Goal: Information Seeking & Learning: Find specific page/section

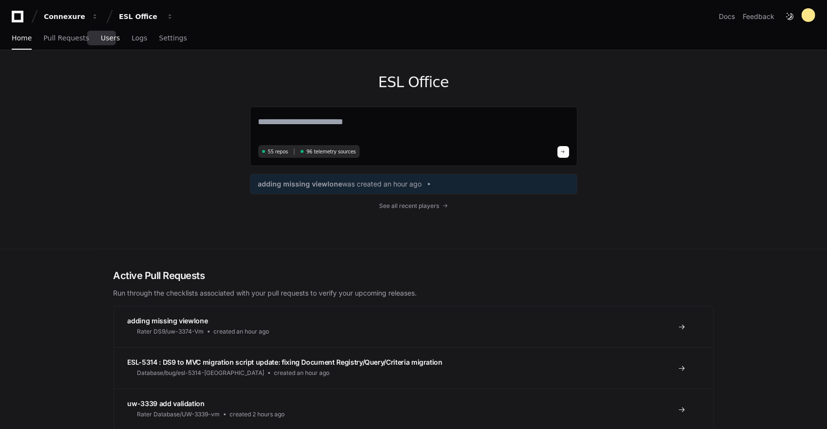
click at [108, 41] on span "Users" at bounding box center [110, 38] width 19 height 6
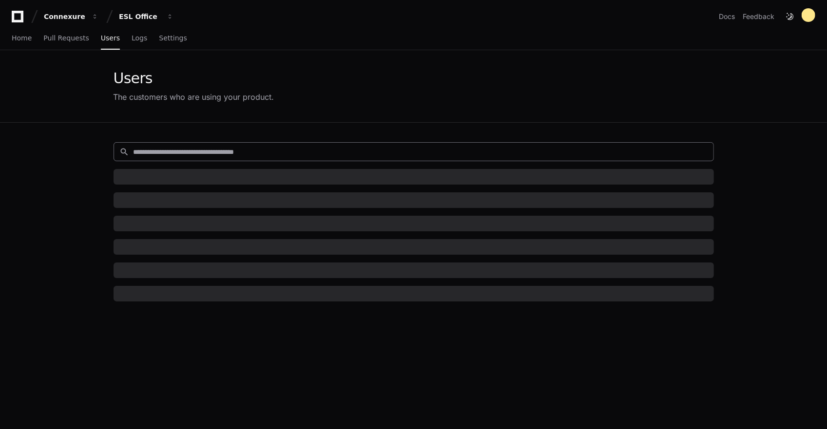
click at [233, 150] on input at bounding box center [421, 152] width 574 height 10
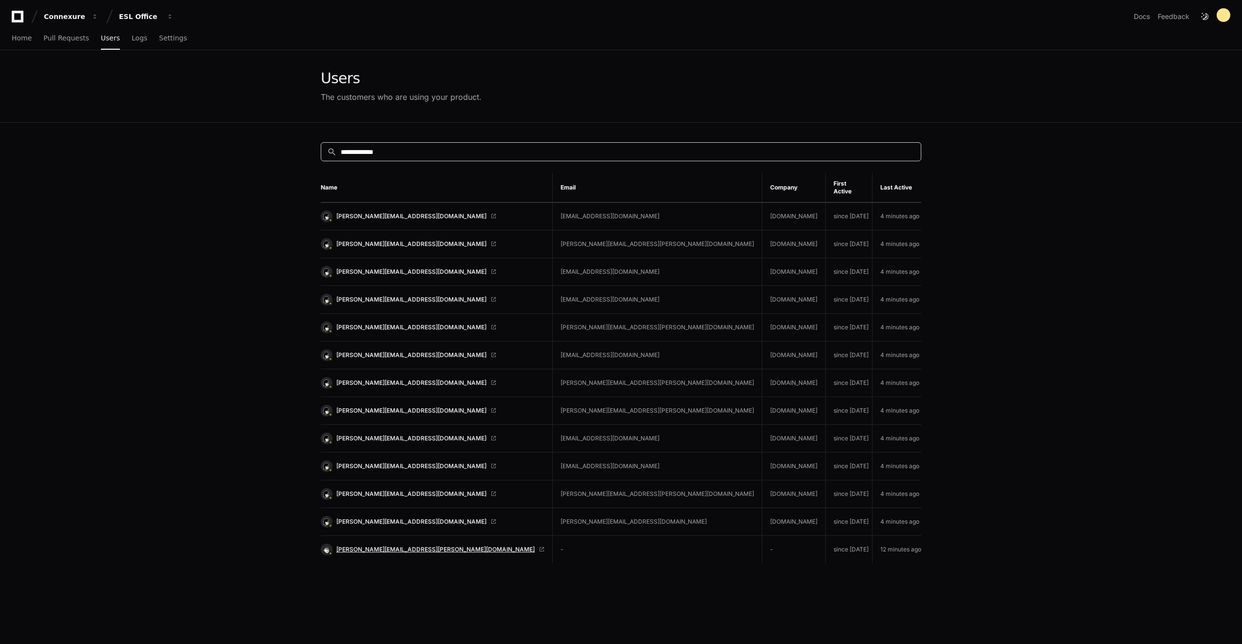
type input "**********"
click at [373, 429] on span "[PERSON_NAME][EMAIL_ADDRESS][PERSON_NAME][DOMAIN_NAME]" at bounding box center [435, 550] width 198 height 8
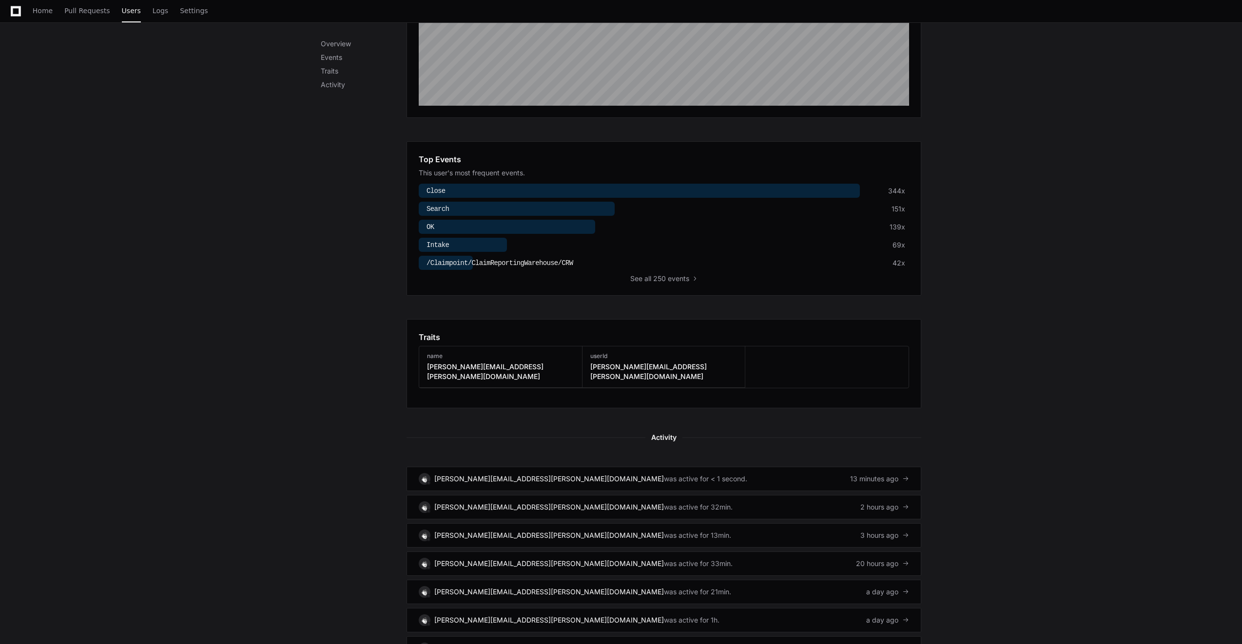
scroll to position [292, 0]
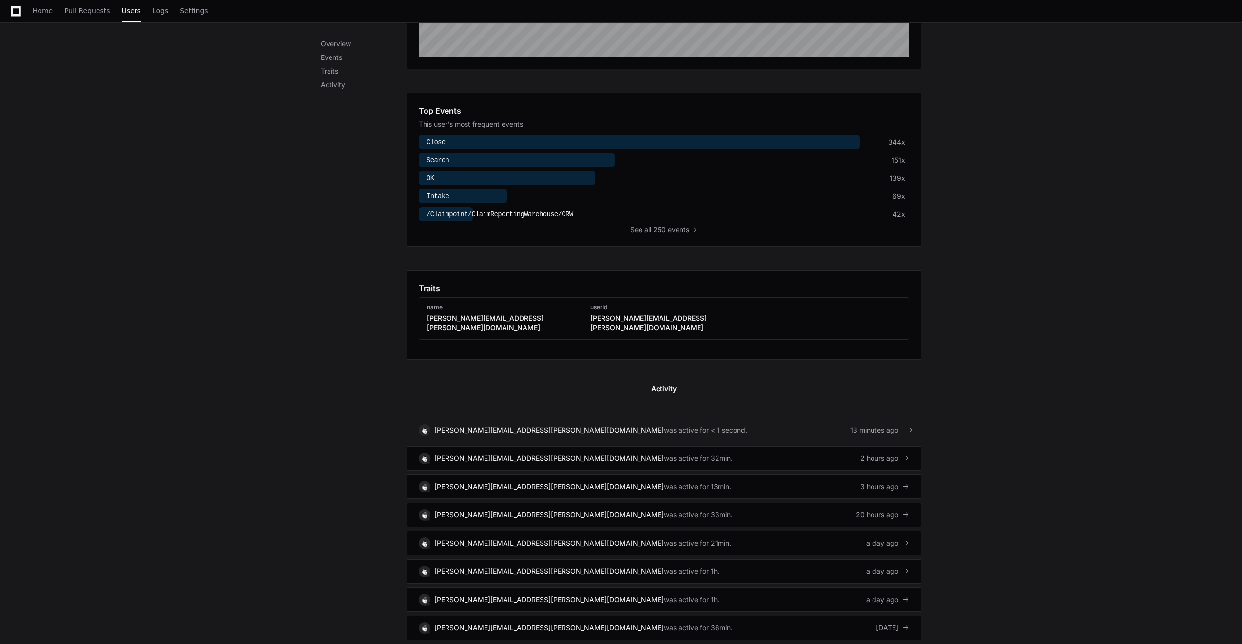
click at [489, 426] on div "[PERSON_NAME][EMAIL_ADDRESS][PERSON_NAME][DOMAIN_NAME]" at bounding box center [549, 431] width 230 height 10
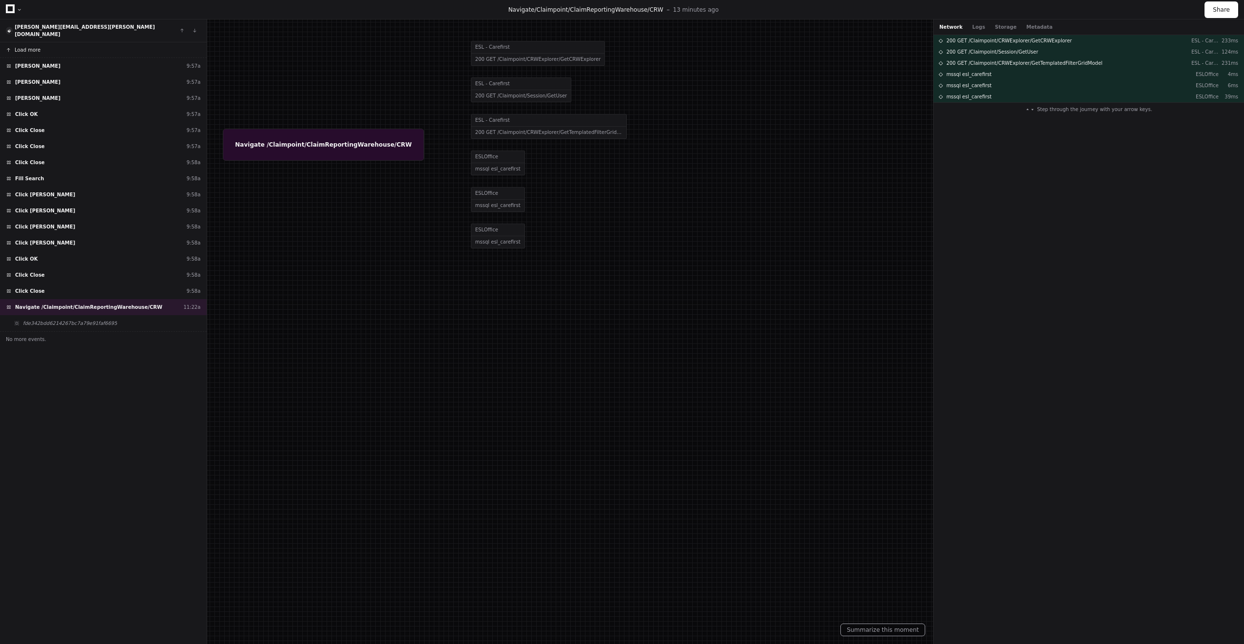
click at [47, 49] on button "Load more" at bounding box center [103, 50] width 207 height 16
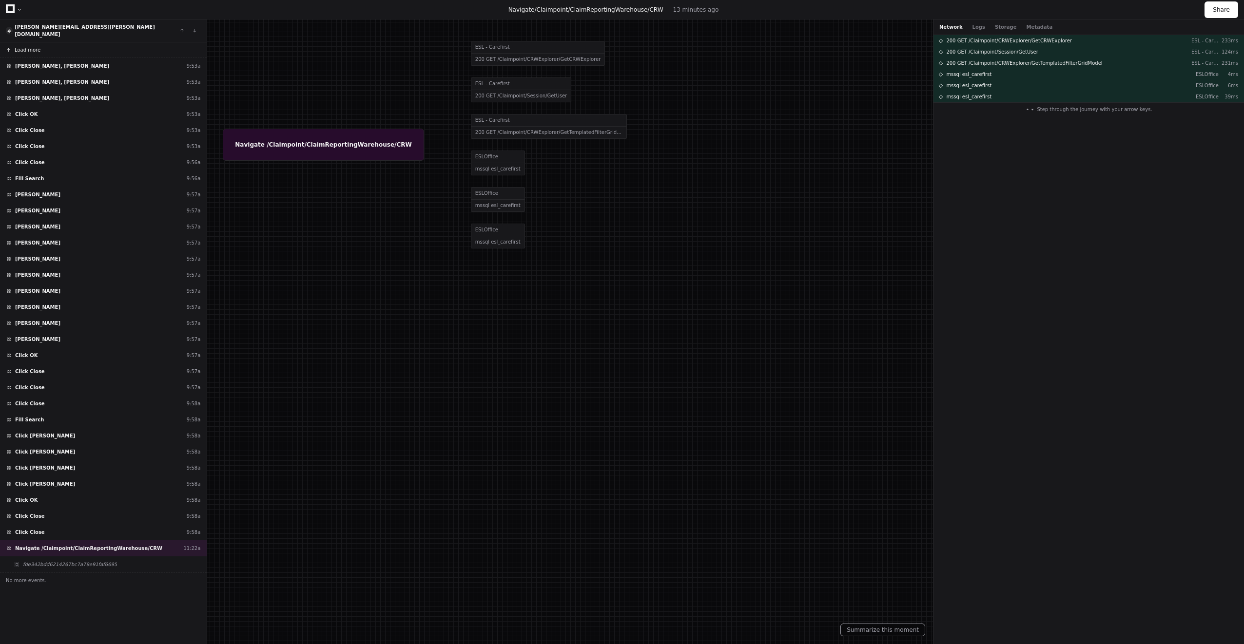
click at [48, 48] on button "Load more" at bounding box center [103, 50] width 207 height 16
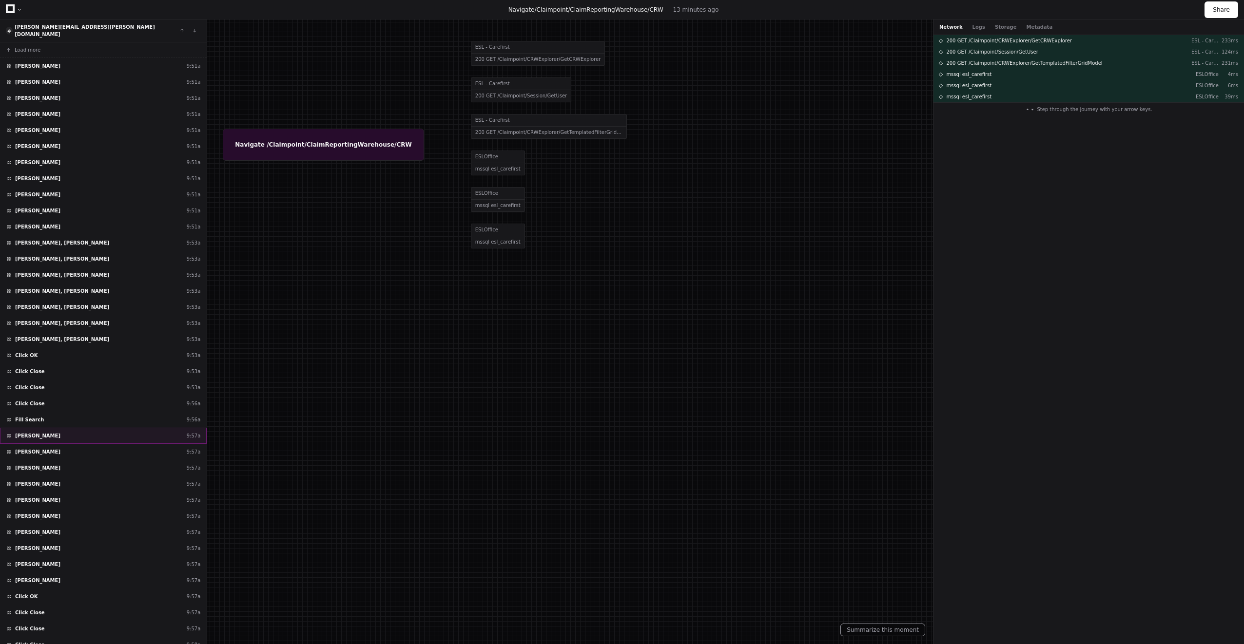
scroll to position [178, 0]
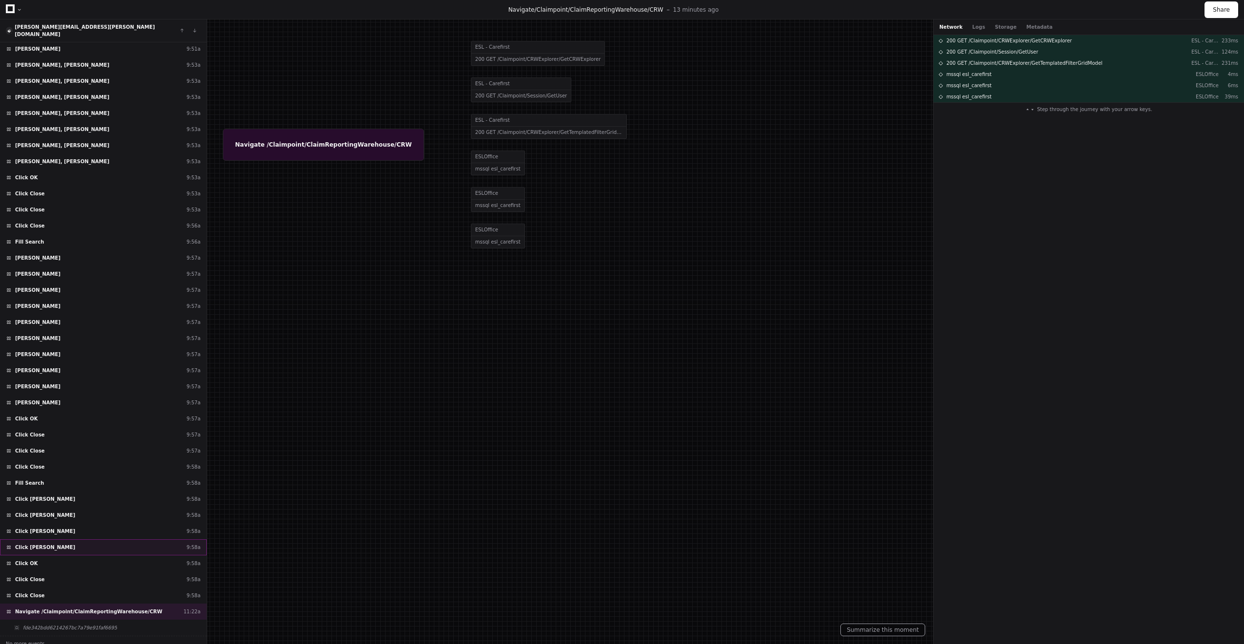
click at [72, 548] on div "Click Jorss, Christophe 9:58a" at bounding box center [103, 548] width 207 height 16
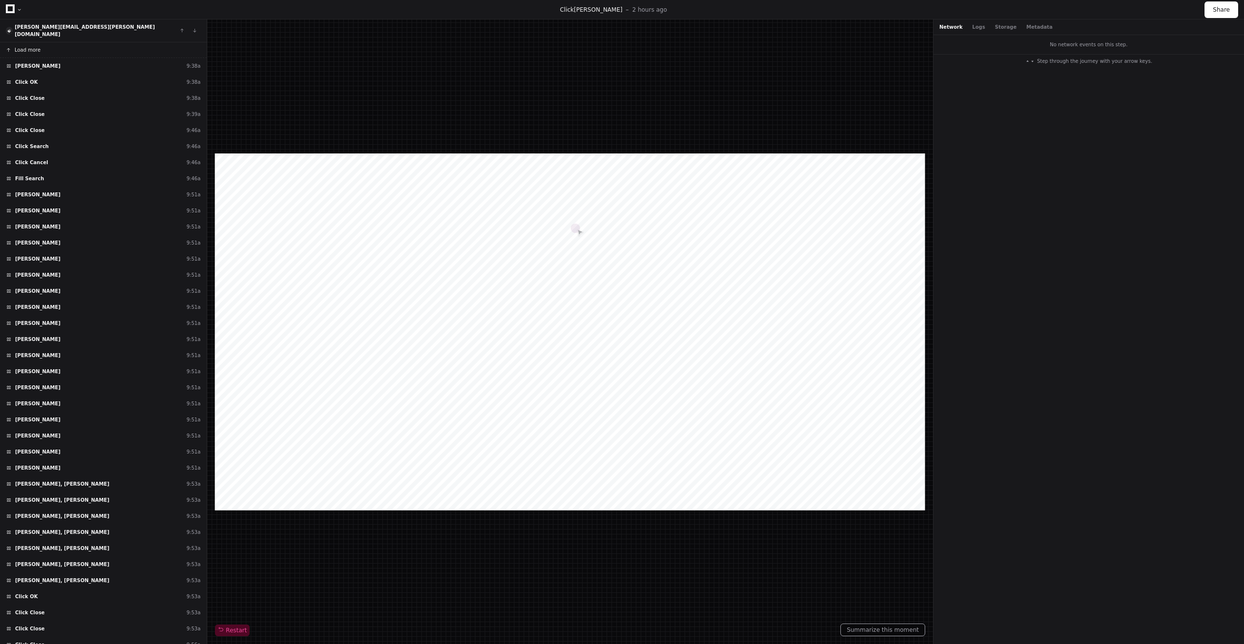
click at [42, 44] on button "Load more" at bounding box center [103, 50] width 207 height 16
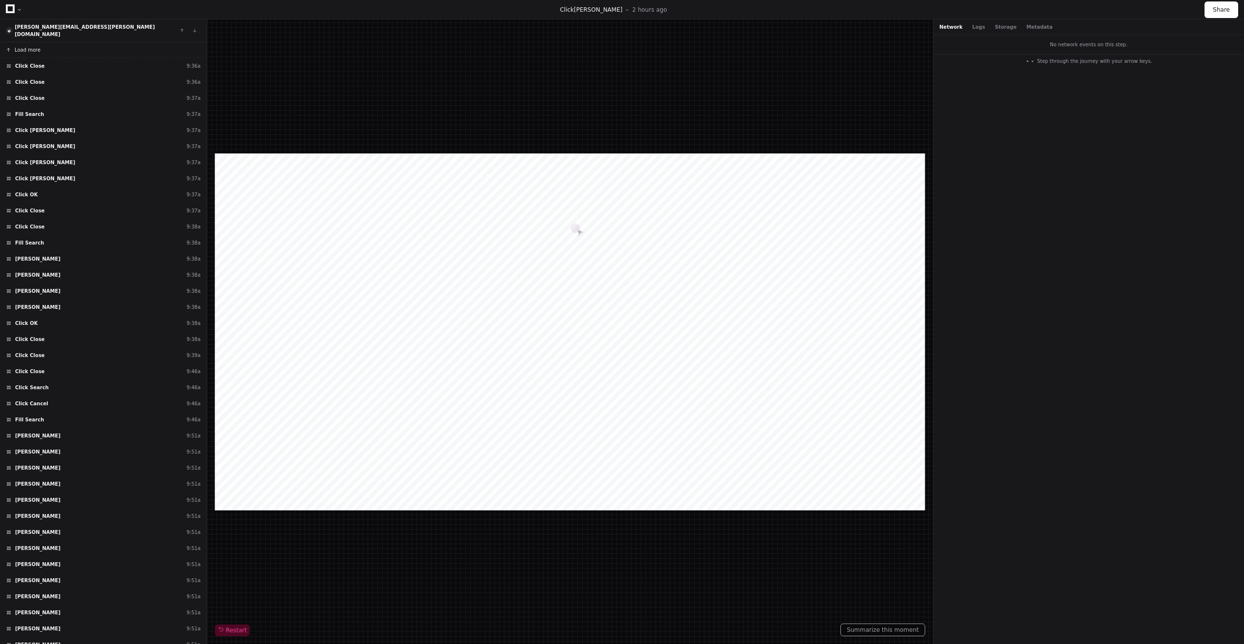
click at [44, 42] on button "Load more" at bounding box center [103, 50] width 207 height 16
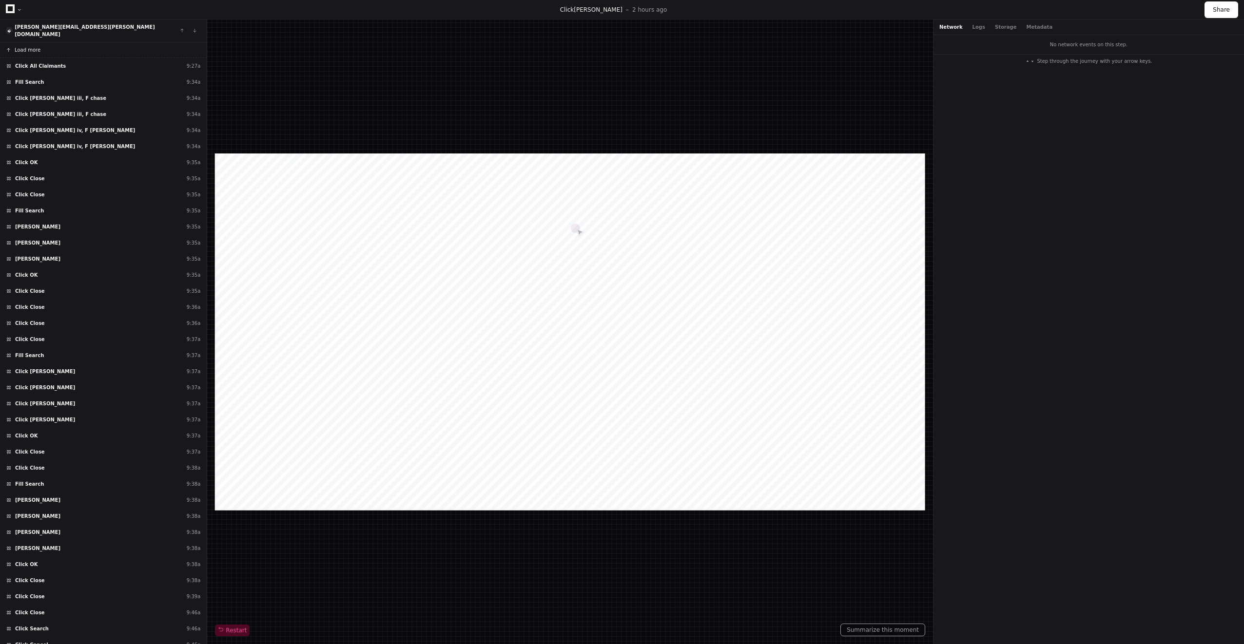
click at [59, 42] on button "Load more" at bounding box center [103, 50] width 207 height 16
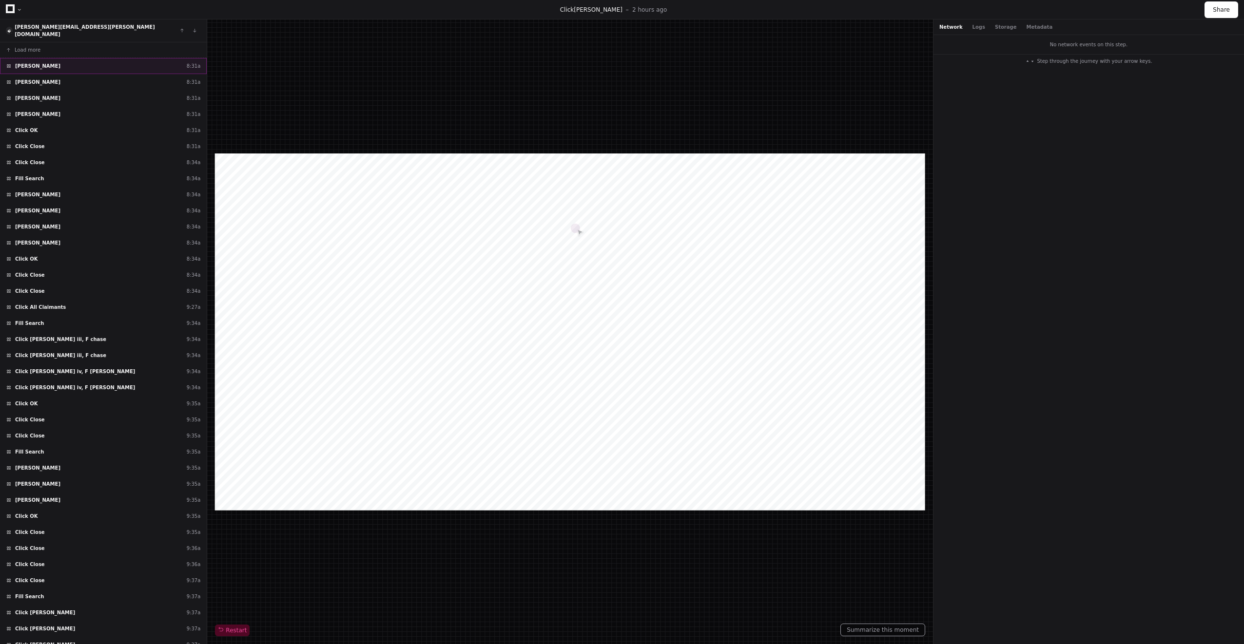
click at [99, 58] on div "Click Hall, Richard 8:31a" at bounding box center [103, 66] width 207 height 16
click at [95, 74] on div "Click Hall, Richard 8:31a" at bounding box center [103, 82] width 207 height 16
click at [92, 90] on div "Click Hall, Richard 8:31a" at bounding box center [103, 98] width 207 height 16
click at [91, 109] on div "Click Hall, Richard 8:31a" at bounding box center [103, 114] width 207 height 16
click at [91, 124] on div "Click OK 8:31a" at bounding box center [103, 130] width 207 height 16
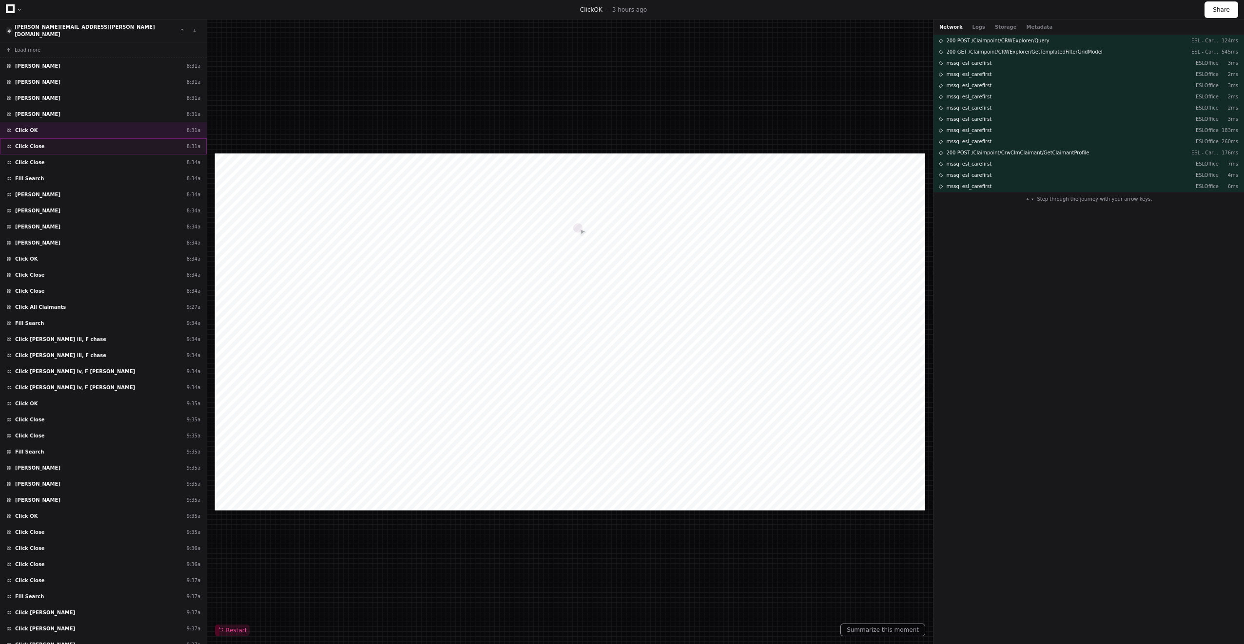
click at [84, 147] on div "Click Close 8:31a" at bounding box center [103, 146] width 207 height 16
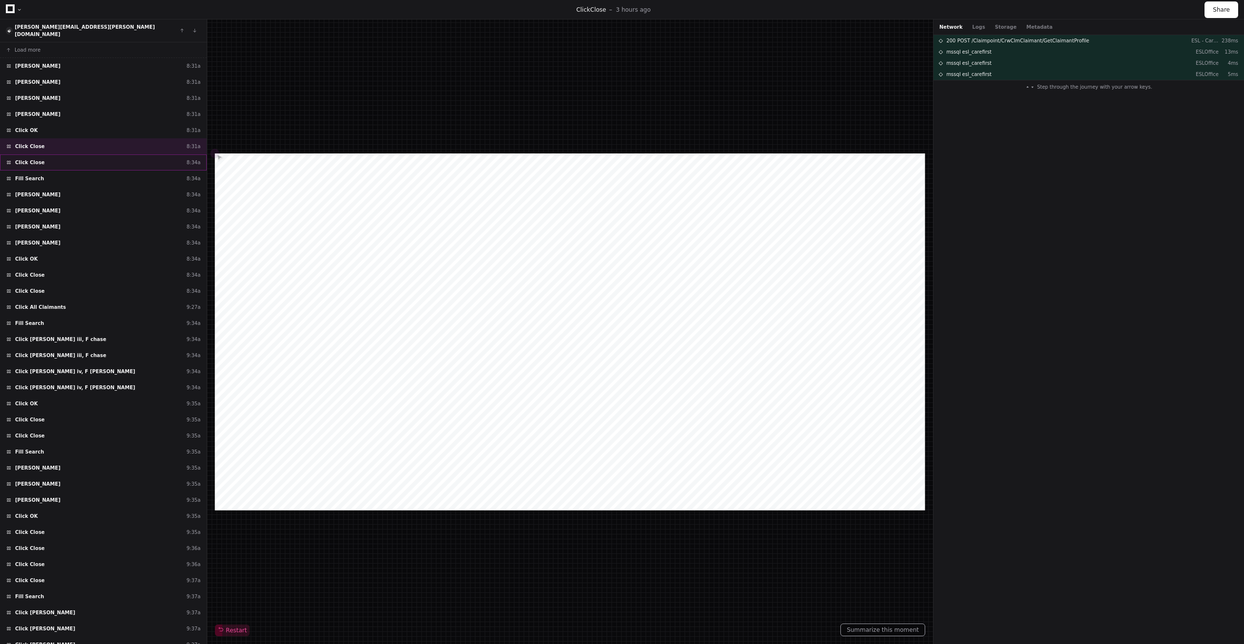
click at [83, 155] on div "Click Close 8:34a" at bounding box center [103, 163] width 207 height 16
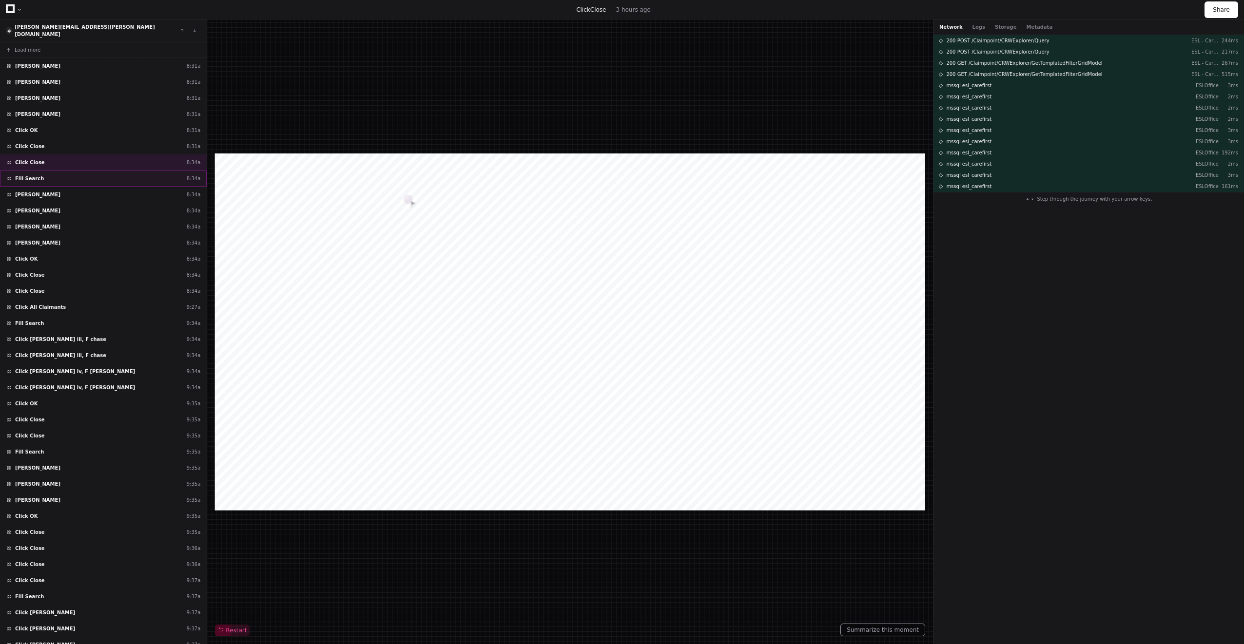
click at [83, 171] on div "Fill Search 8:34a" at bounding box center [103, 179] width 207 height 16
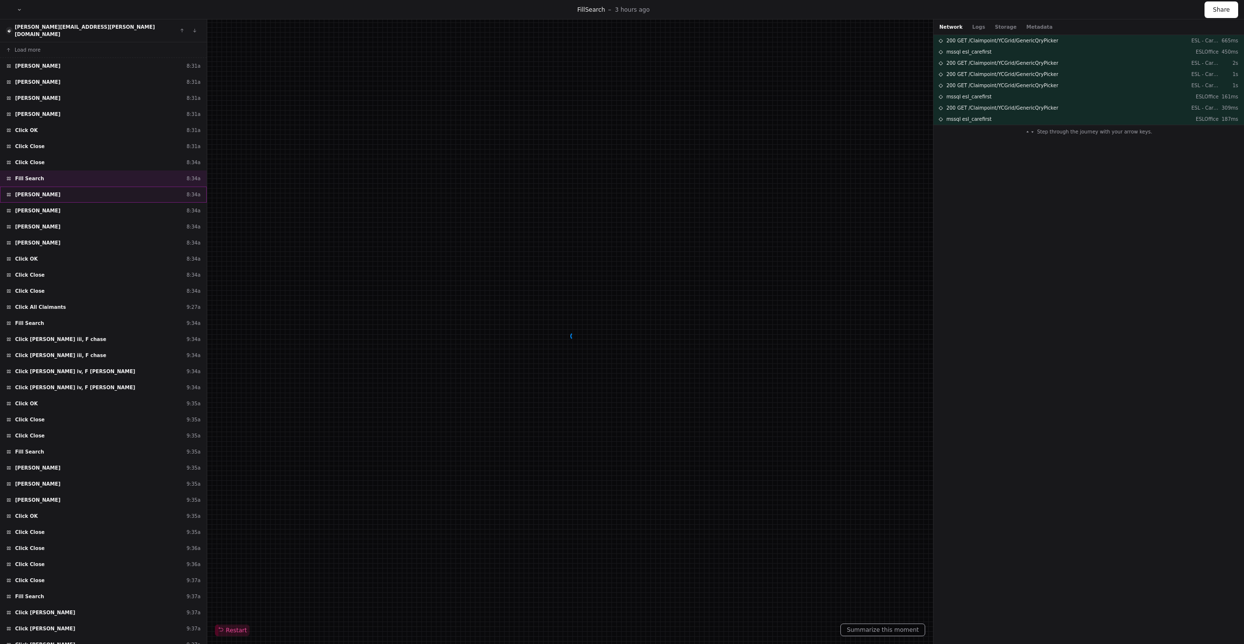
click at [82, 188] on div "Click Herrera, Moises 8:34a" at bounding box center [103, 195] width 207 height 16
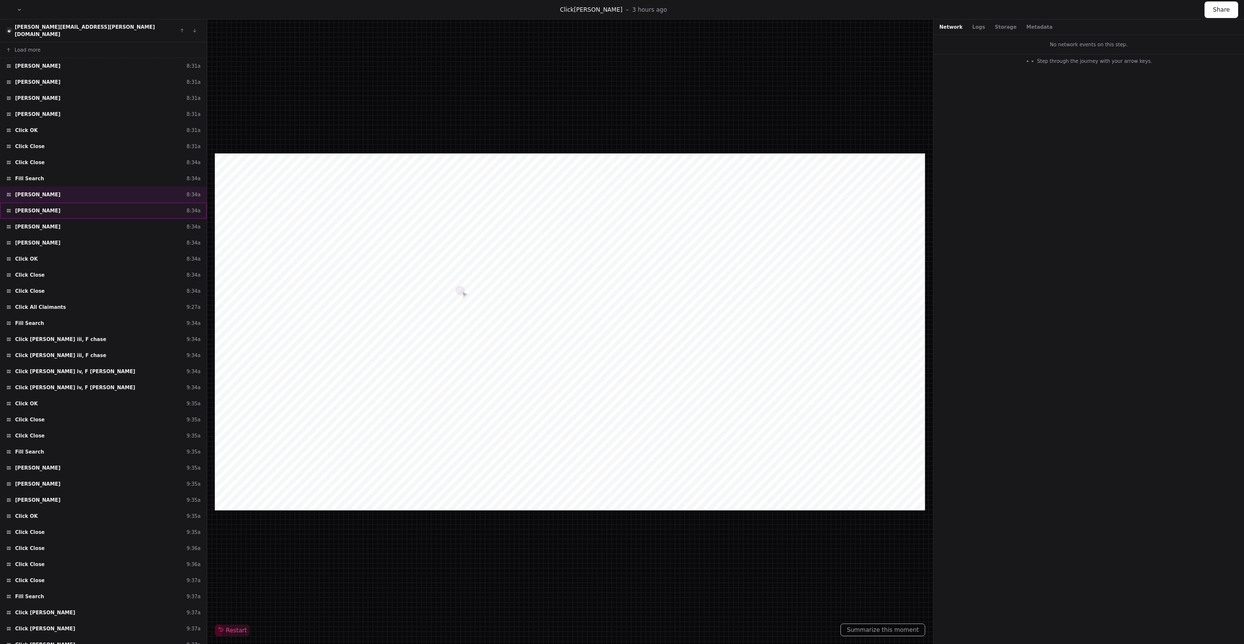
click at [81, 203] on div "Click Herrera, Moises 8:34a" at bounding box center [103, 211] width 207 height 16
click at [42, 48] on button "Load more" at bounding box center [103, 50] width 207 height 16
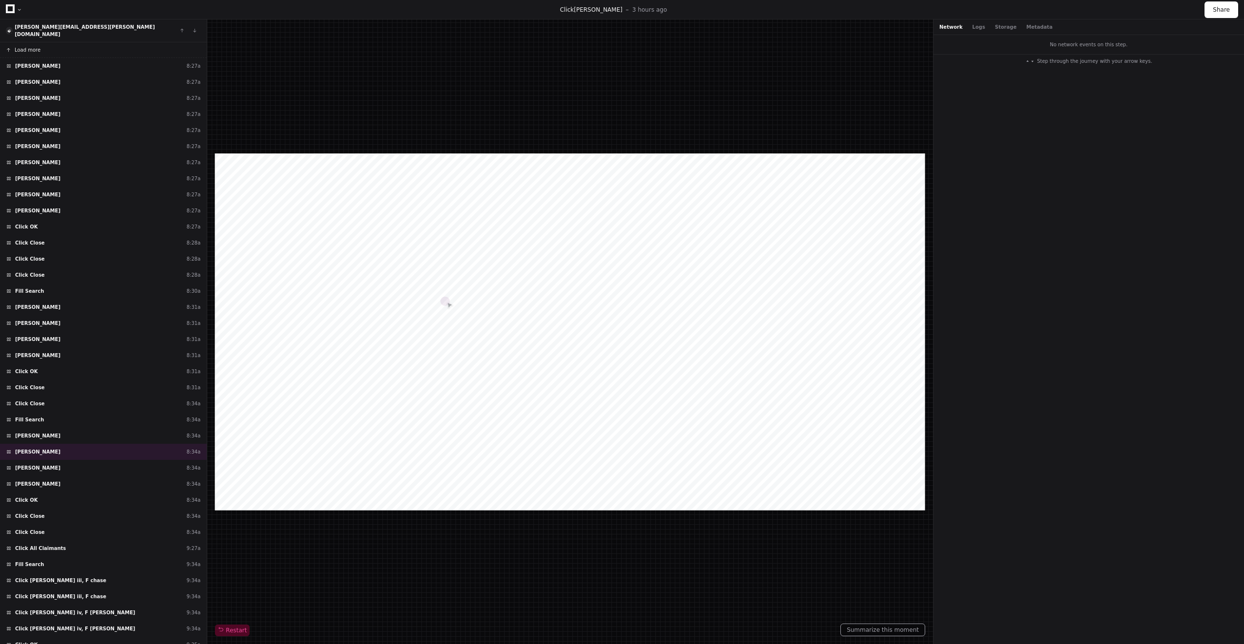
click at [44, 46] on button "Load more" at bounding box center [103, 50] width 207 height 16
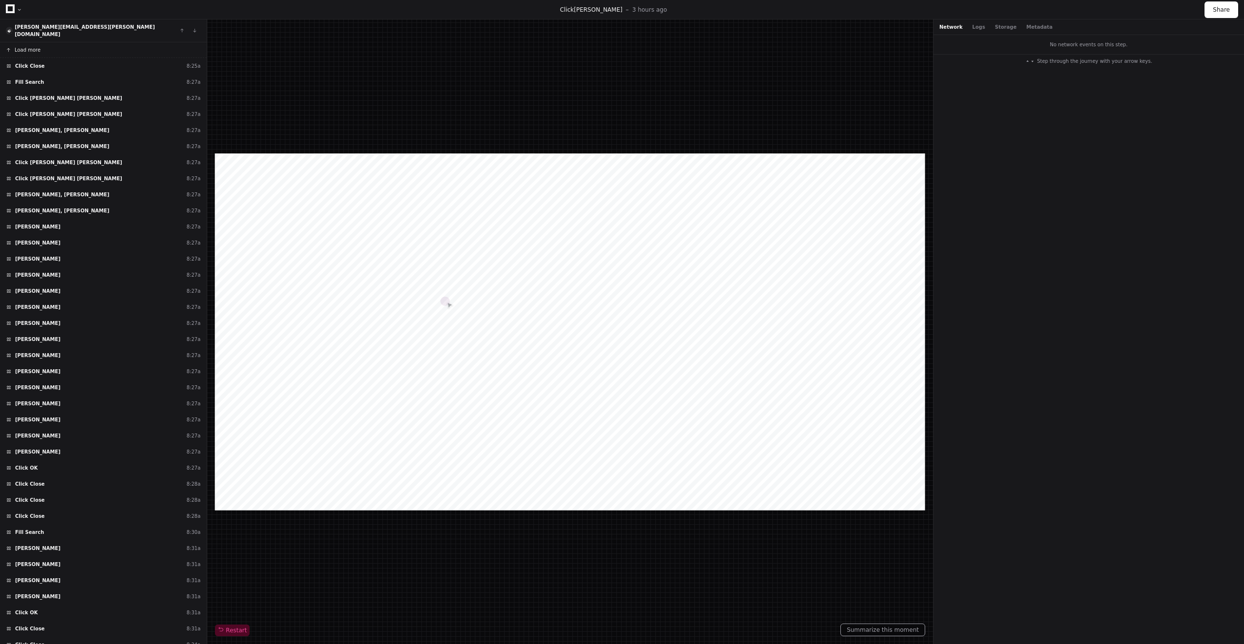
click at [44, 46] on button "Load more" at bounding box center [103, 50] width 207 height 16
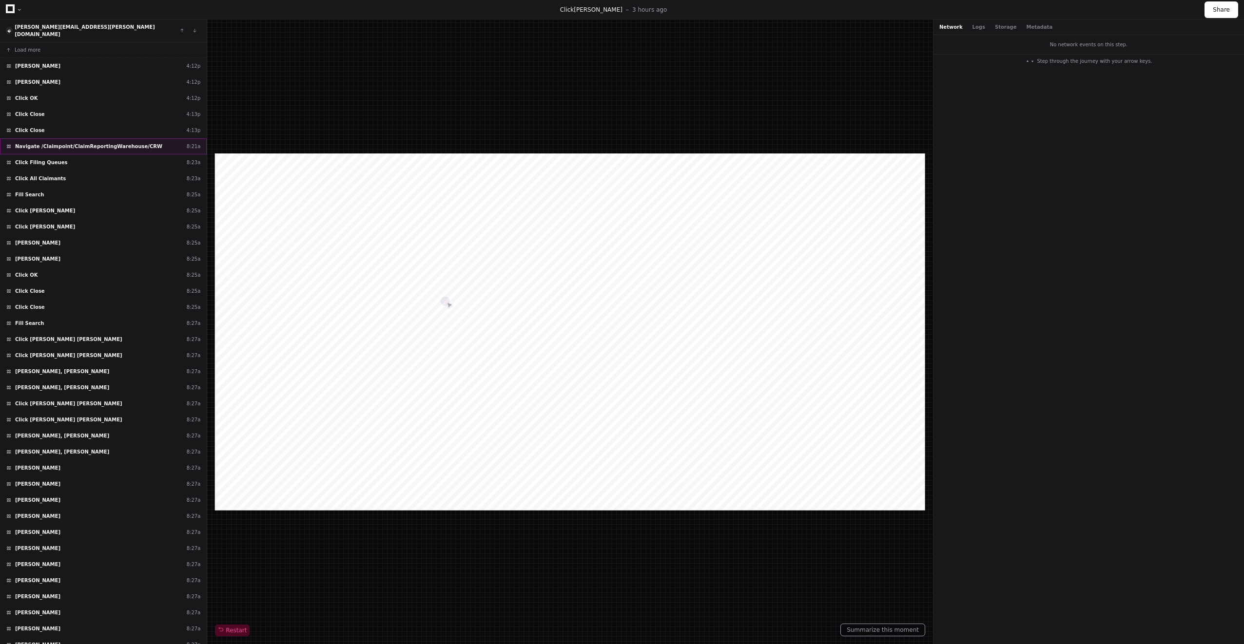
click at [75, 143] on span "Navigate /Claimpoint/ClaimReportingWarehouse/CRW" at bounding box center [88, 146] width 147 height 7
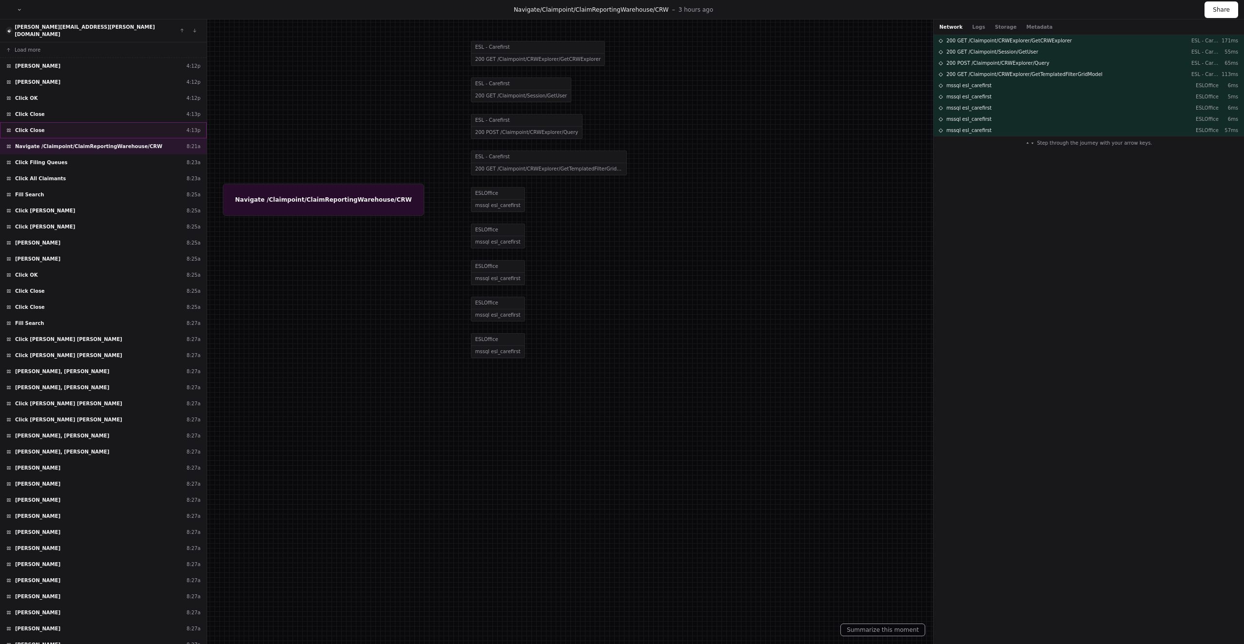
click at [76, 122] on div "Click Close 4:13p" at bounding box center [103, 130] width 207 height 16
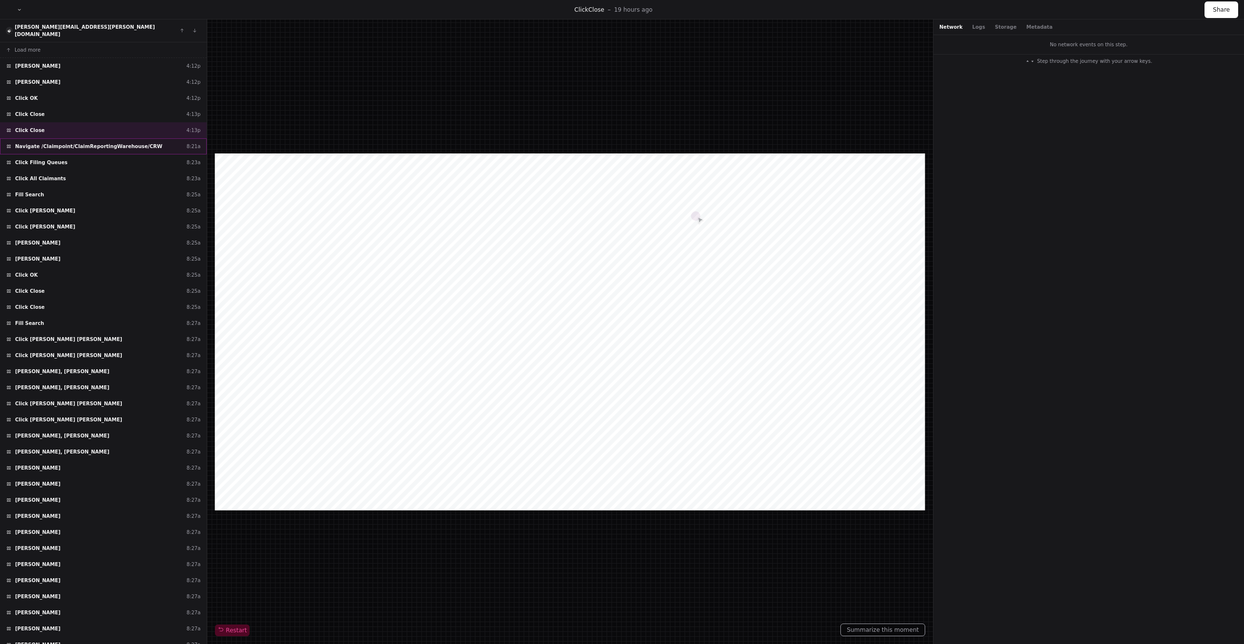
click at [76, 143] on span "Navigate /Claimpoint/ClaimReportingWarehouse/CRW" at bounding box center [88, 146] width 147 height 7
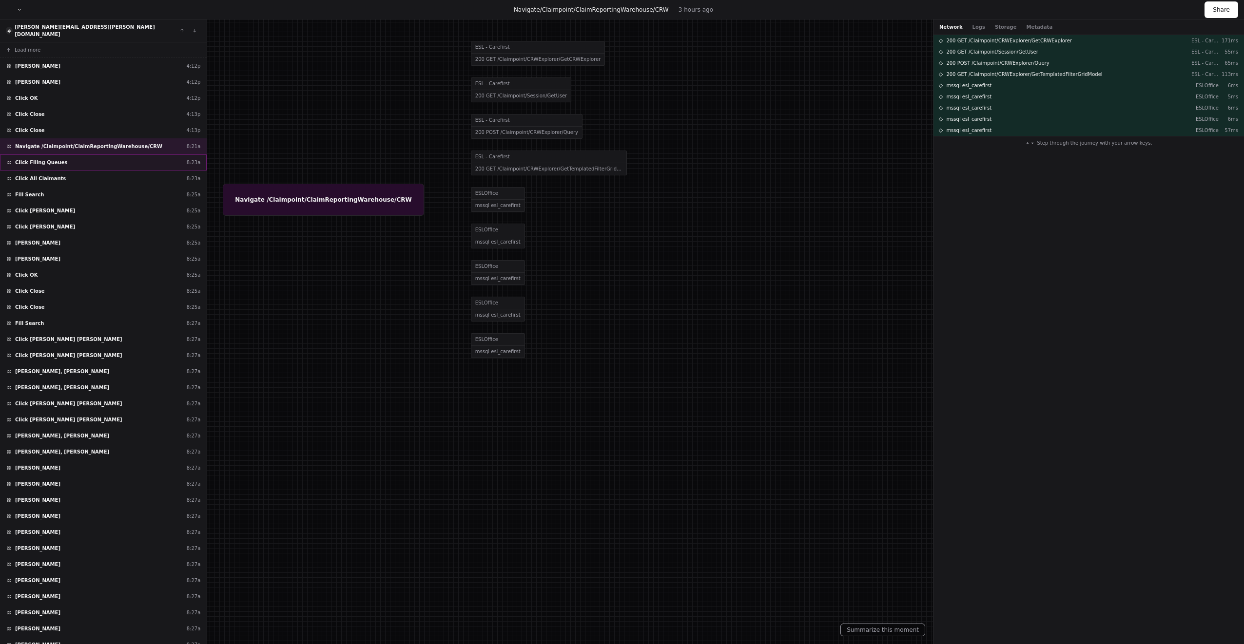
click at [73, 157] on div "Click Filing Queues 8:23a" at bounding box center [103, 163] width 207 height 16
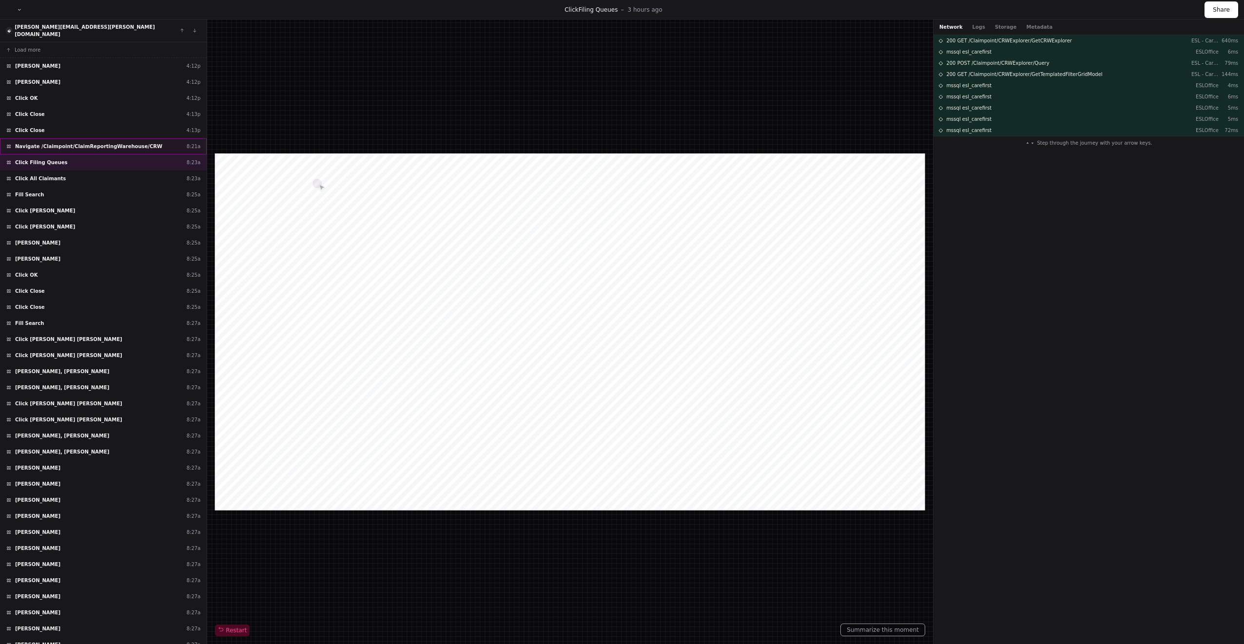
click at [153, 141] on div "Navigate /Claimpoint/ClaimReportingWarehouse/CRW 8:21a" at bounding box center [103, 146] width 207 height 16
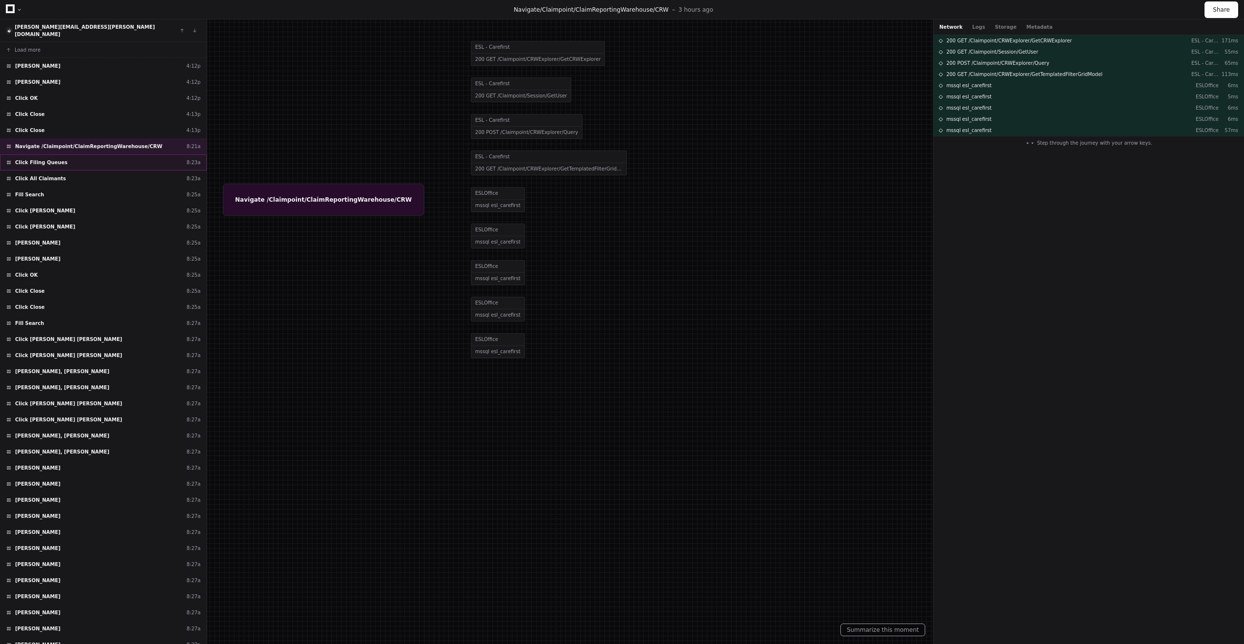
click at [64, 161] on div "Click Filing Queues 8:23a" at bounding box center [103, 163] width 207 height 16
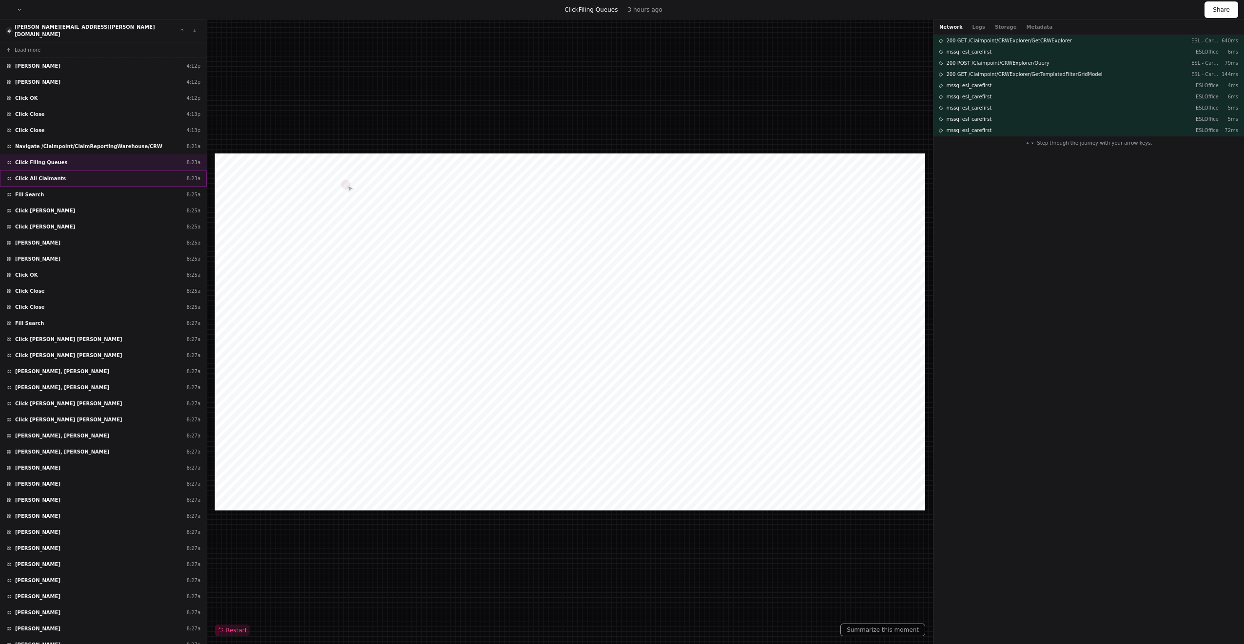
click at [64, 173] on div "Click All Claimants 8:23a" at bounding box center [103, 179] width 207 height 16
click at [63, 190] on div "Fill Search 8:25a" at bounding box center [103, 195] width 207 height 16
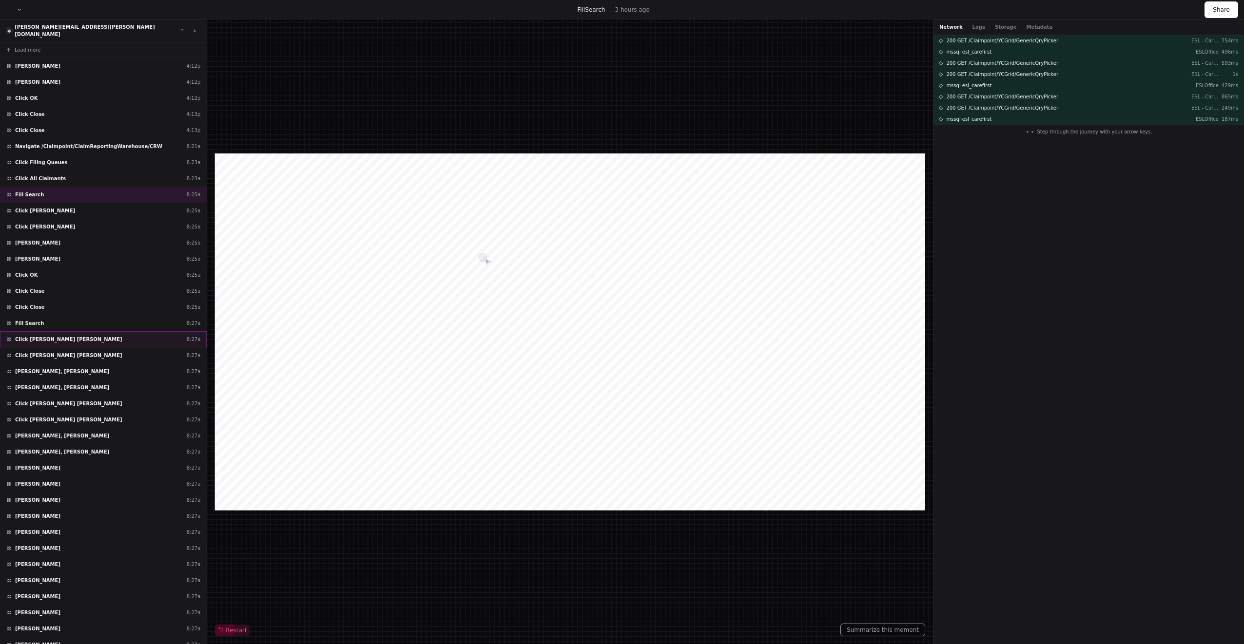
click at [63, 336] on div "Click Gonzalez jimenez, Laura 8:27a" at bounding box center [103, 339] width 207 height 16
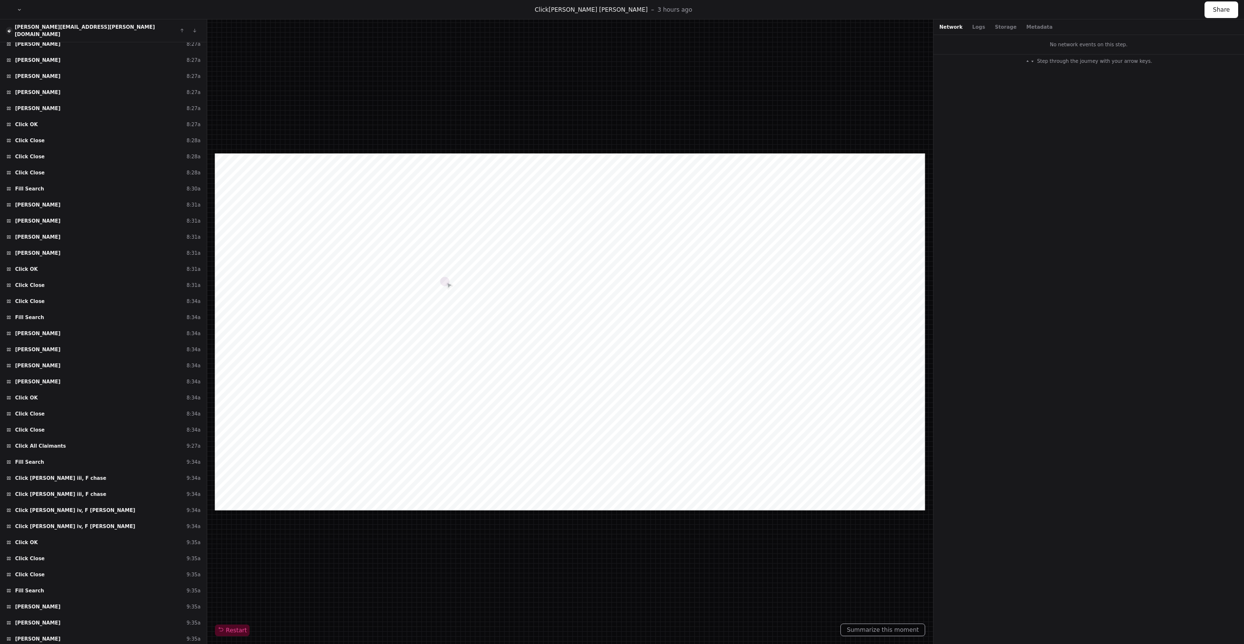
scroll to position [634, 0]
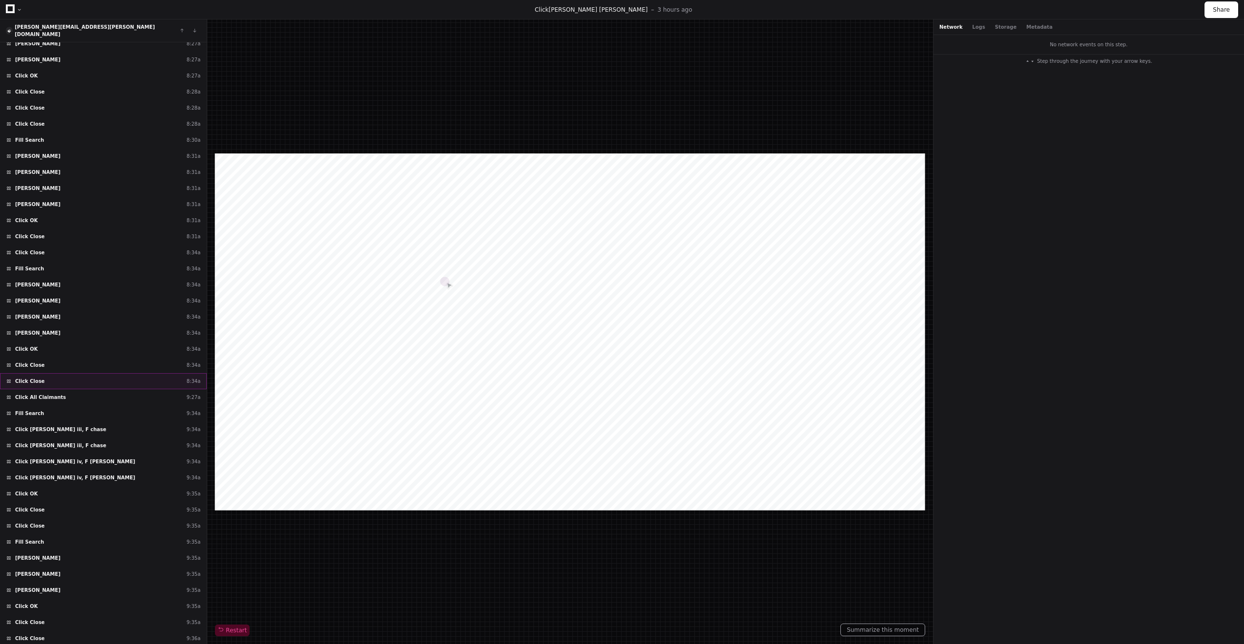
click at [124, 373] on div "Click Close 8:34a" at bounding box center [103, 381] width 207 height 16
click at [129, 357] on div "Click Close 8:34a" at bounding box center [103, 365] width 207 height 16
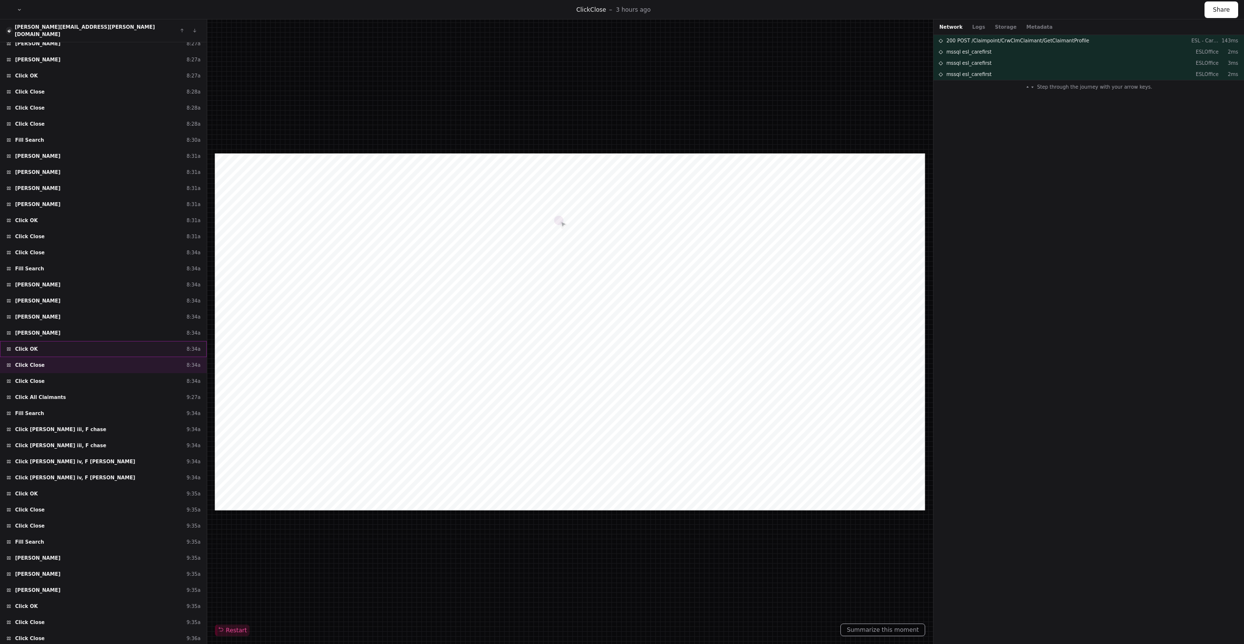
click at [126, 341] on div "Click OK 8:34a" at bounding box center [103, 349] width 207 height 16
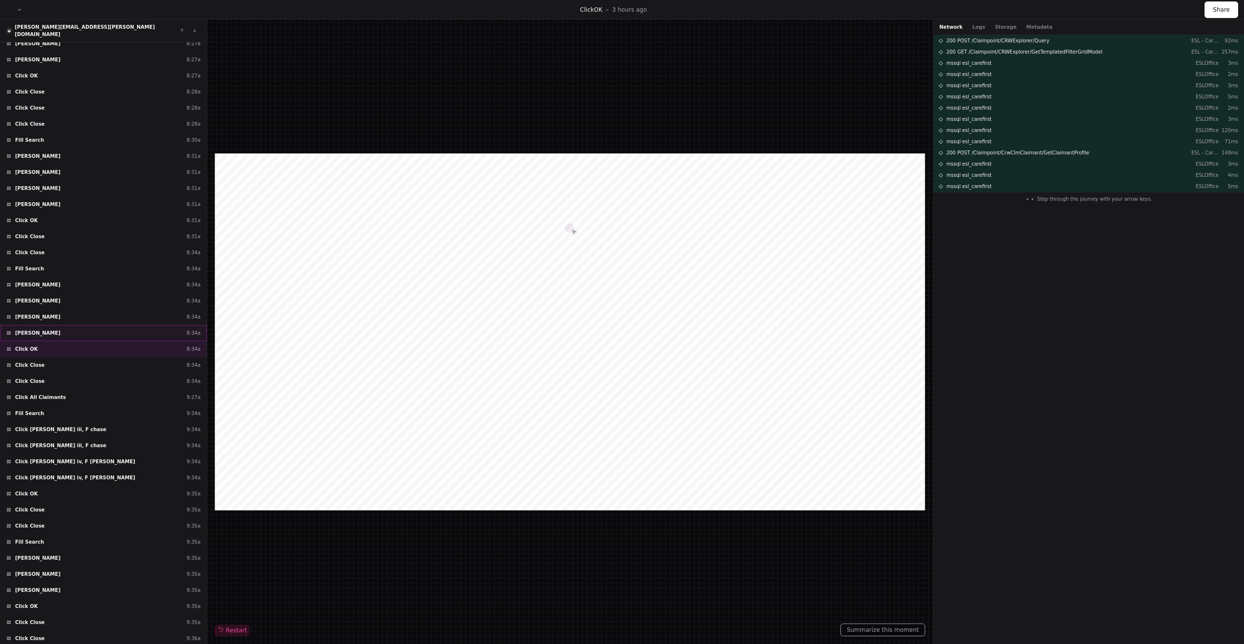
click at [133, 325] on div "Click Herrera, Moises 8:34a" at bounding box center [103, 333] width 207 height 16
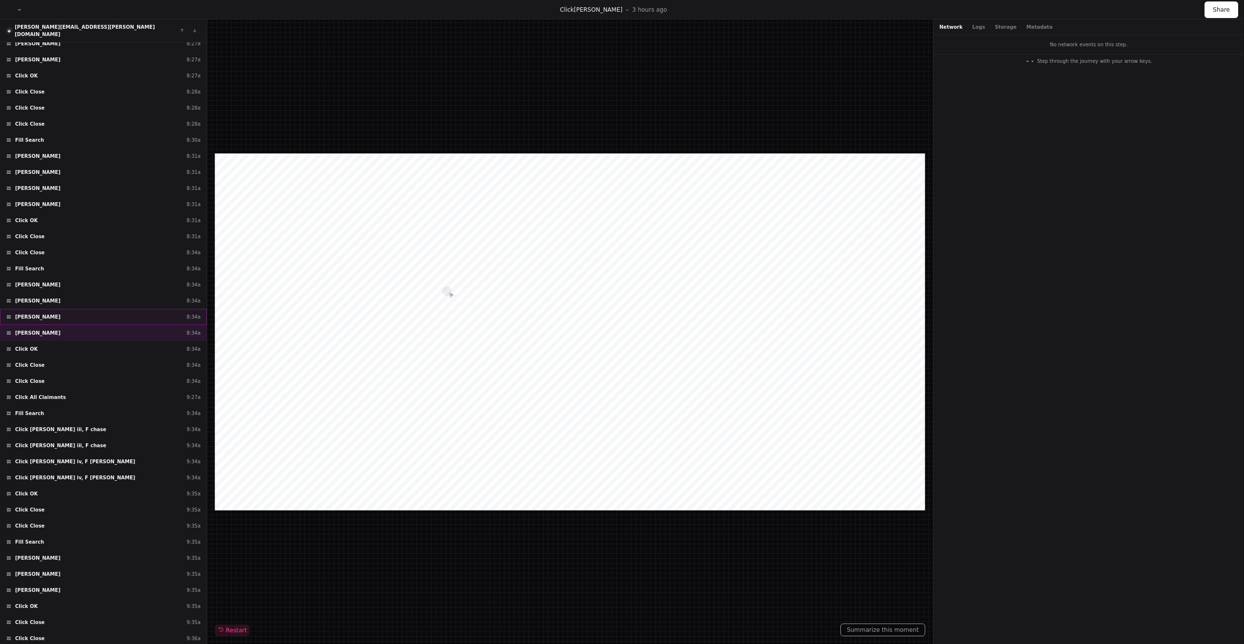
click at [135, 309] on div "Click Herrera, Moises 8:34a" at bounding box center [103, 317] width 207 height 16
click at [139, 295] on div "Click Herrera, Moises 8:34a" at bounding box center [103, 301] width 207 height 16
click at [147, 366] on div "Click Close 8:34a" at bounding box center [103, 365] width 207 height 16
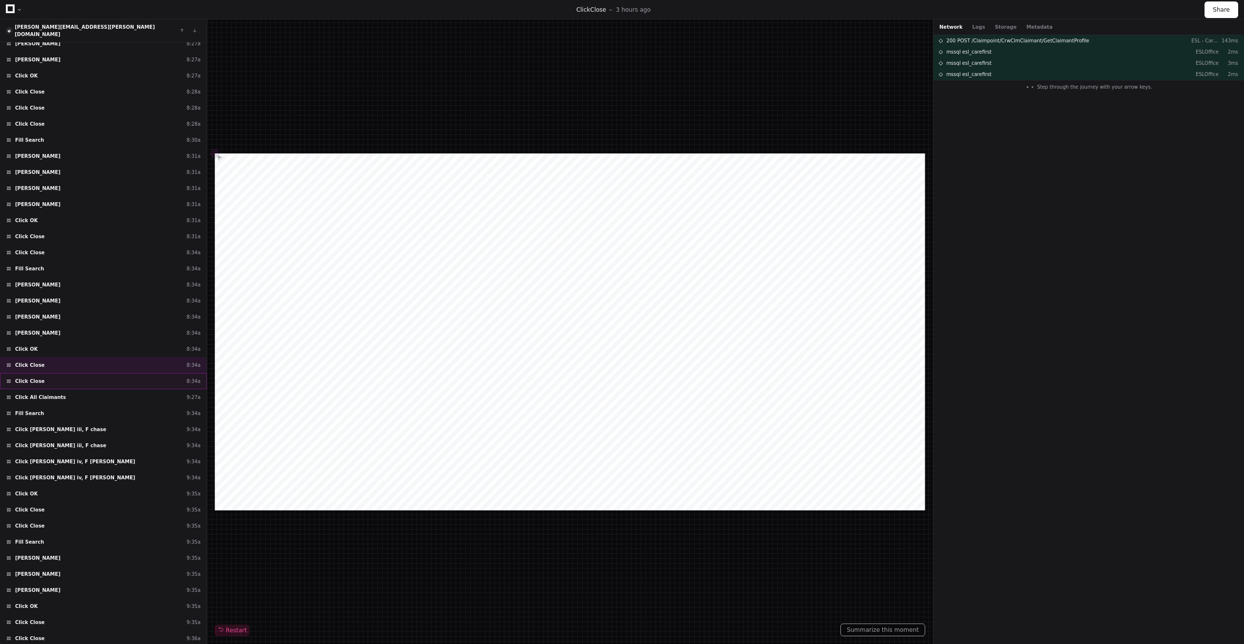
click at [147, 373] on div "Click Close 8:34a" at bounding box center [103, 381] width 207 height 16
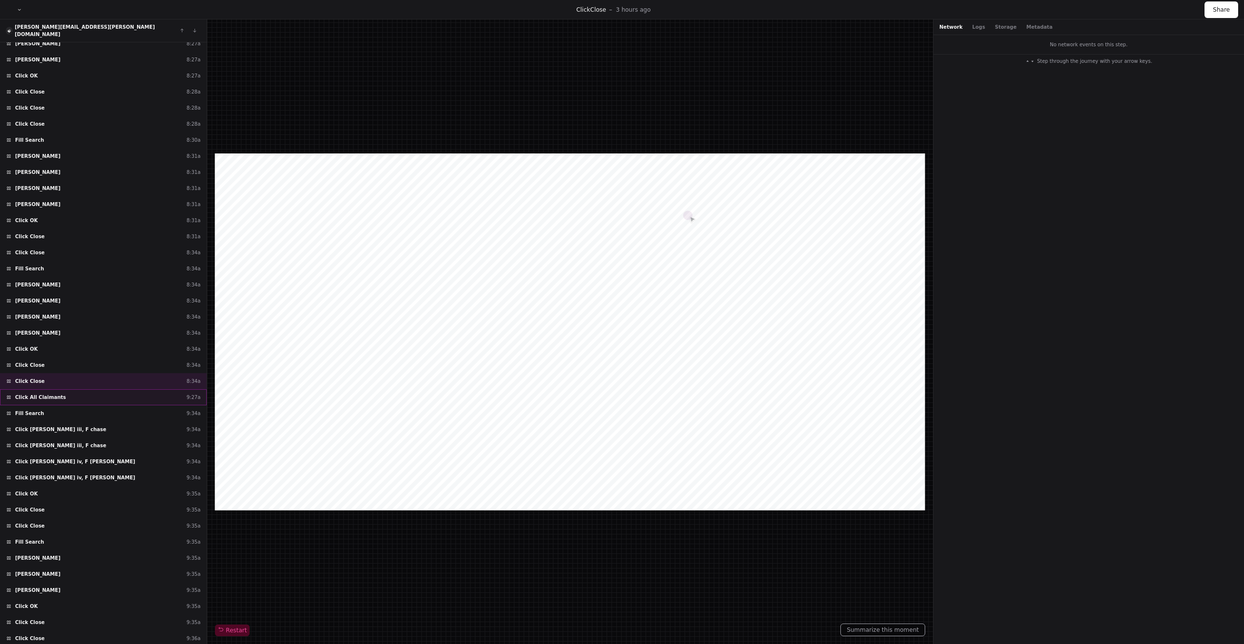
click at [142, 389] on div "Click All Claimants 9:27a" at bounding box center [103, 397] width 207 height 16
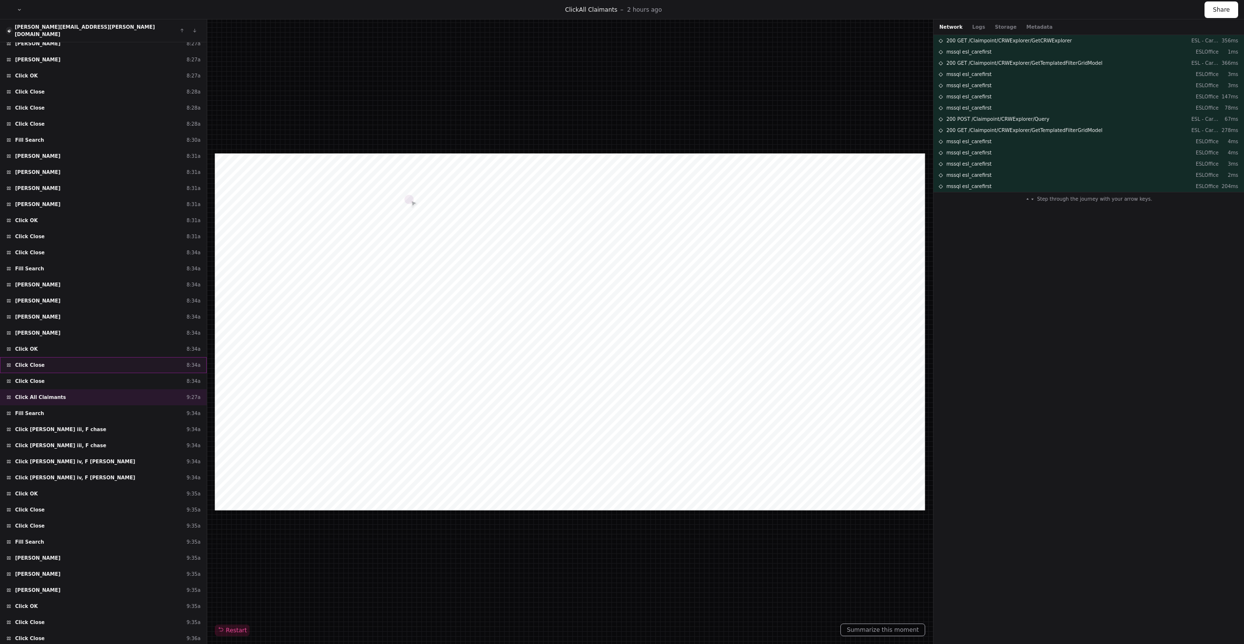
click at [152, 357] on div "Click Close 8:34a" at bounding box center [103, 365] width 207 height 16
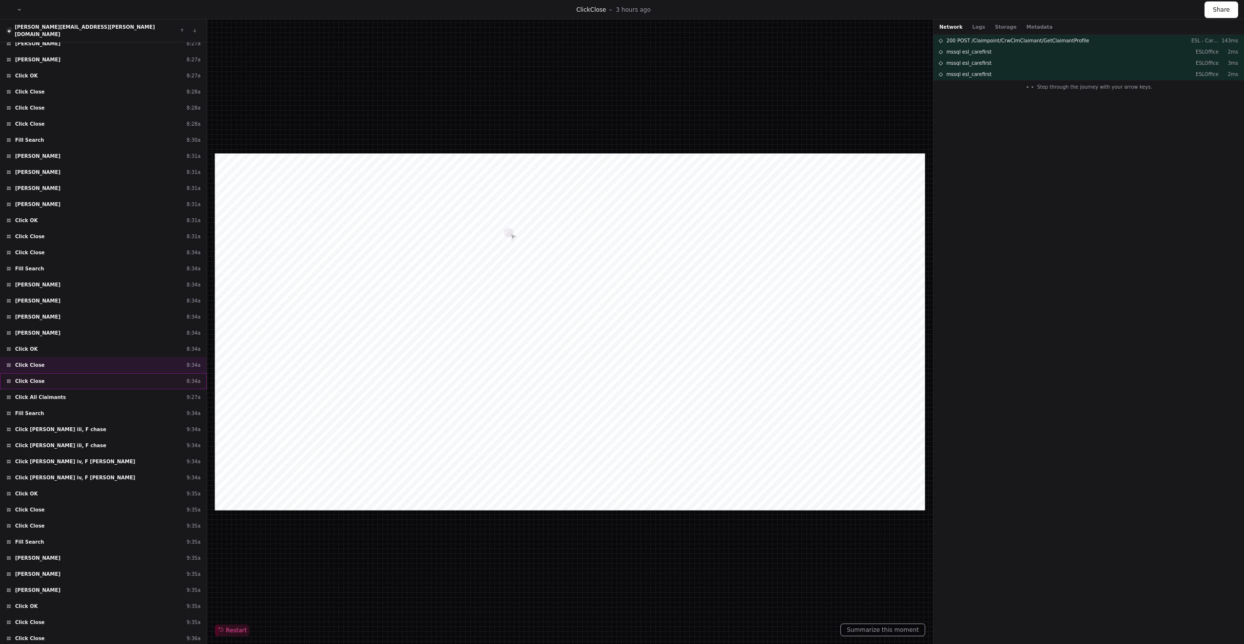
click at [147, 374] on div "Click Close 8:34a" at bounding box center [103, 381] width 207 height 16
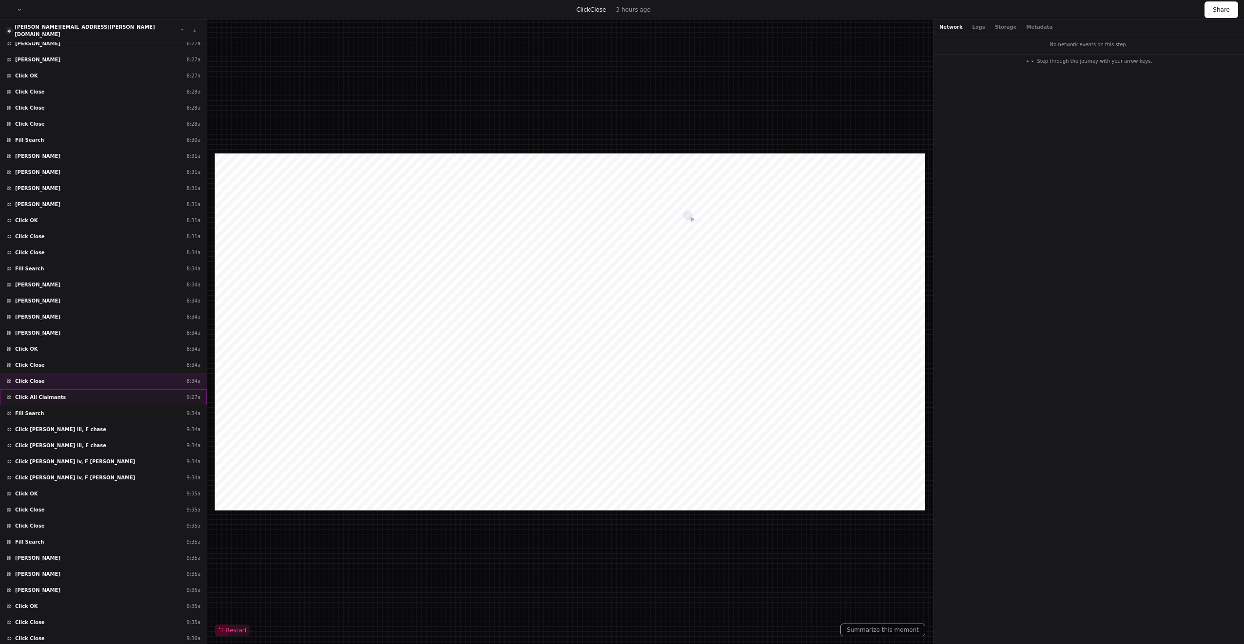
click at [139, 389] on div "Click All Claimants 9:27a" at bounding box center [103, 397] width 207 height 16
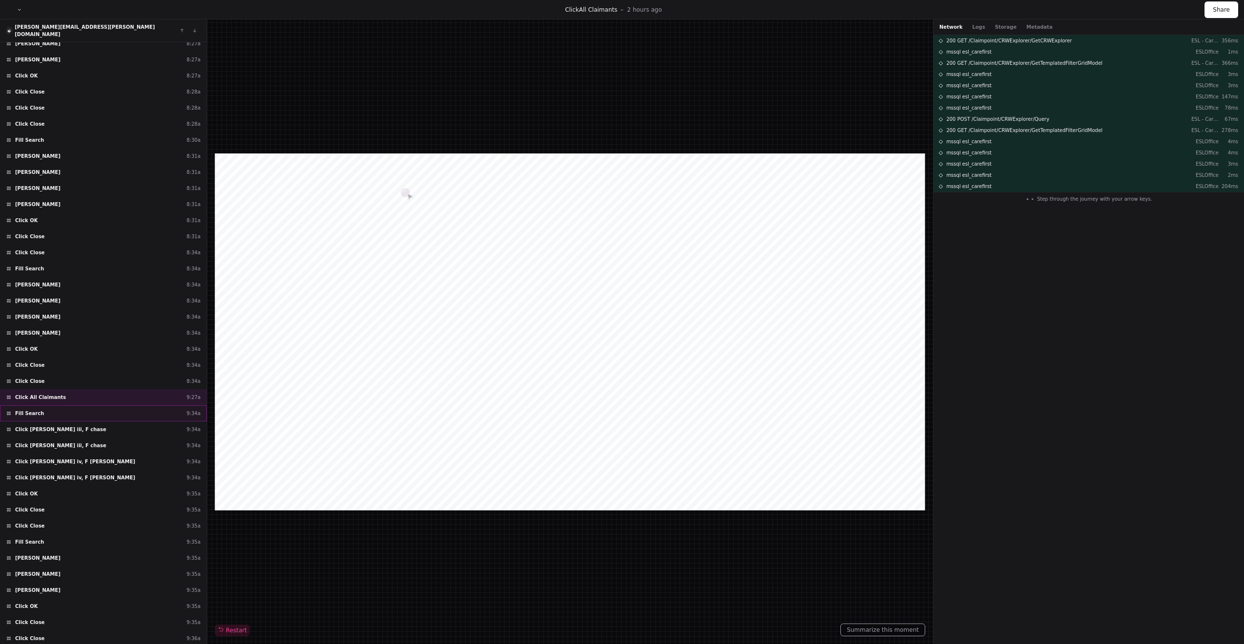
click at [129, 406] on div "Fill Search 9:34a" at bounding box center [103, 414] width 207 height 16
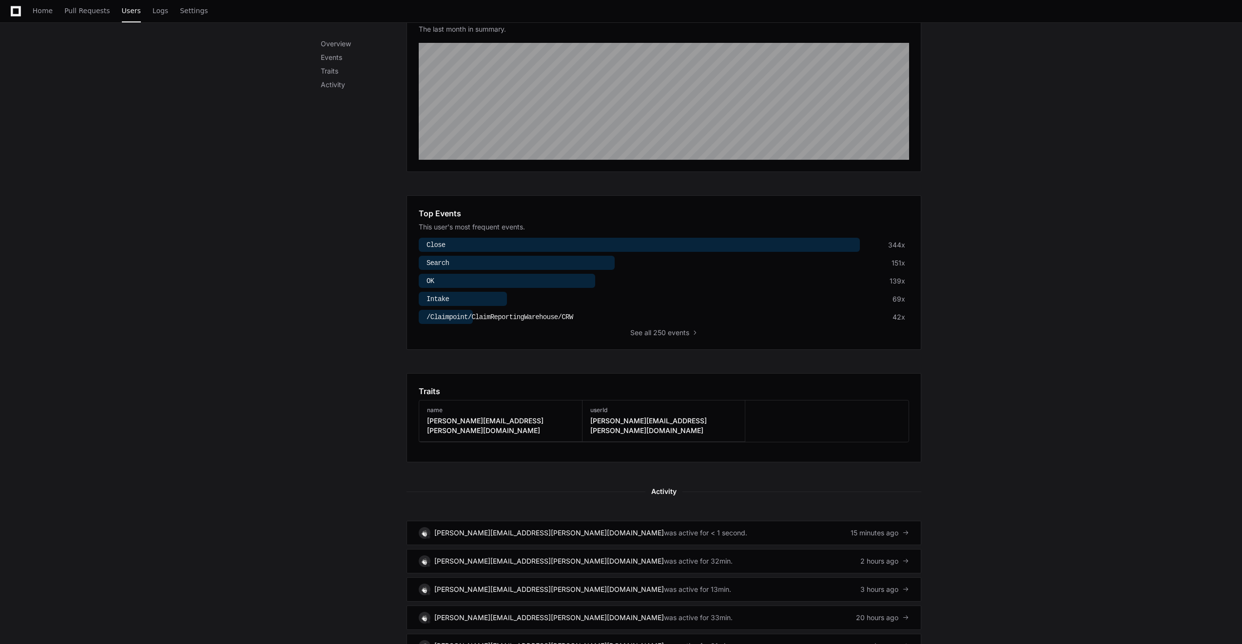
scroll to position [287, 0]
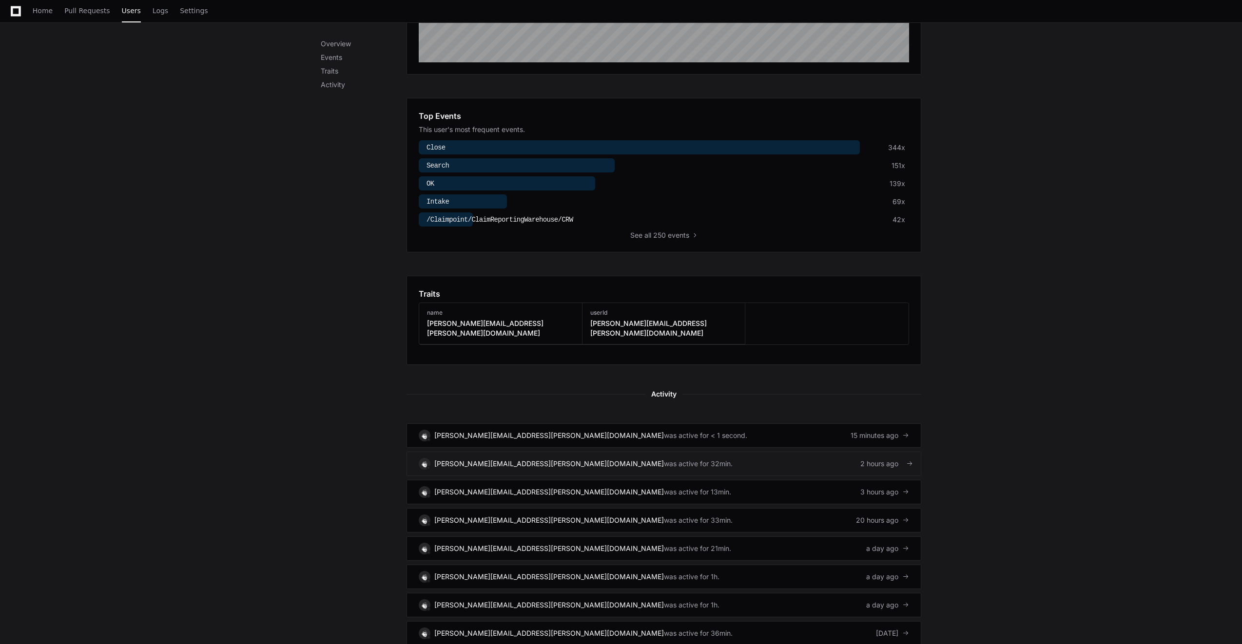
click at [510, 459] on div "[PERSON_NAME][EMAIL_ADDRESS][PERSON_NAME][DOMAIN_NAME]" at bounding box center [549, 464] width 230 height 10
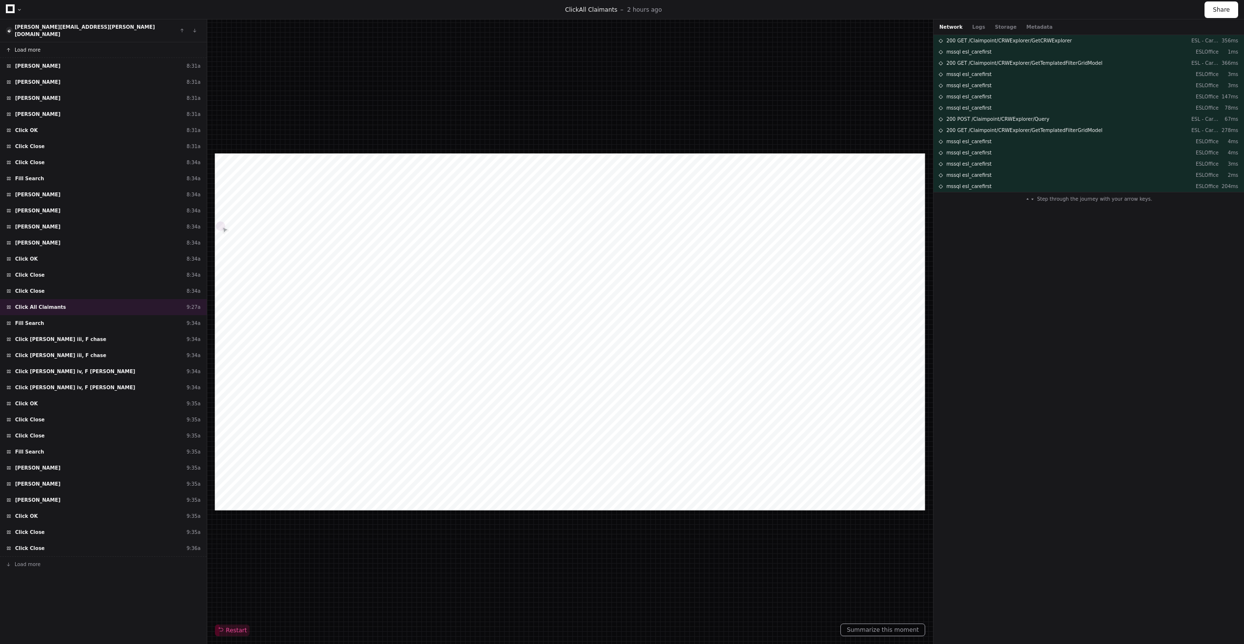
click at [157, 42] on button "Load more" at bounding box center [103, 50] width 207 height 16
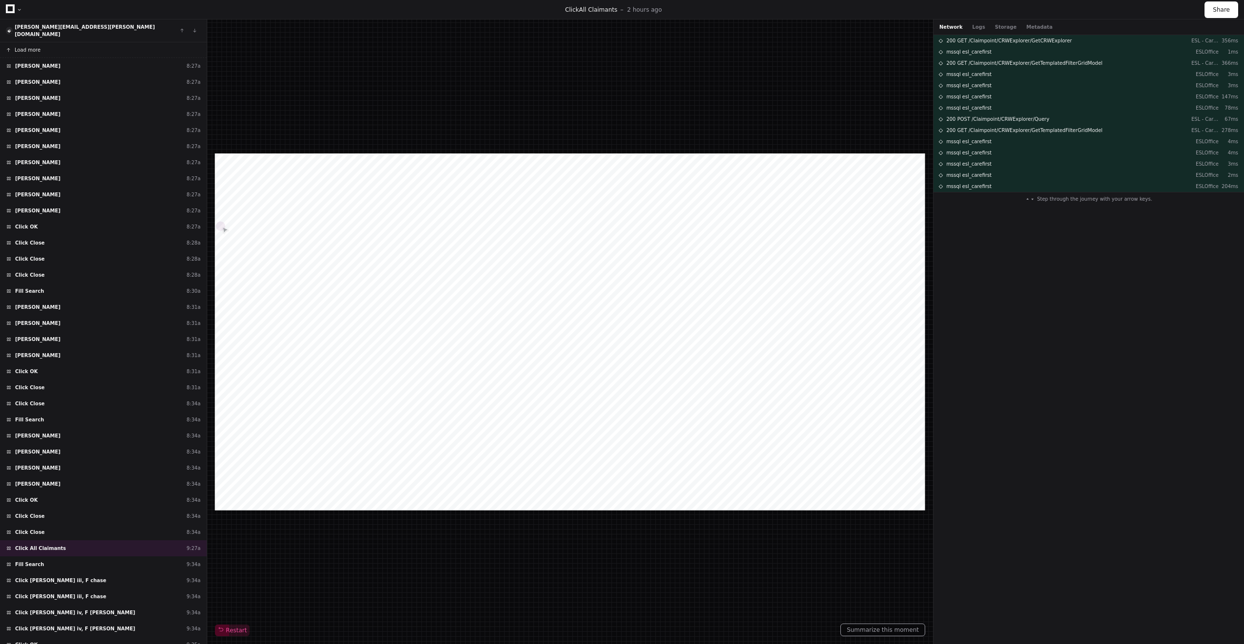
click at [160, 42] on button "Load more" at bounding box center [103, 50] width 207 height 16
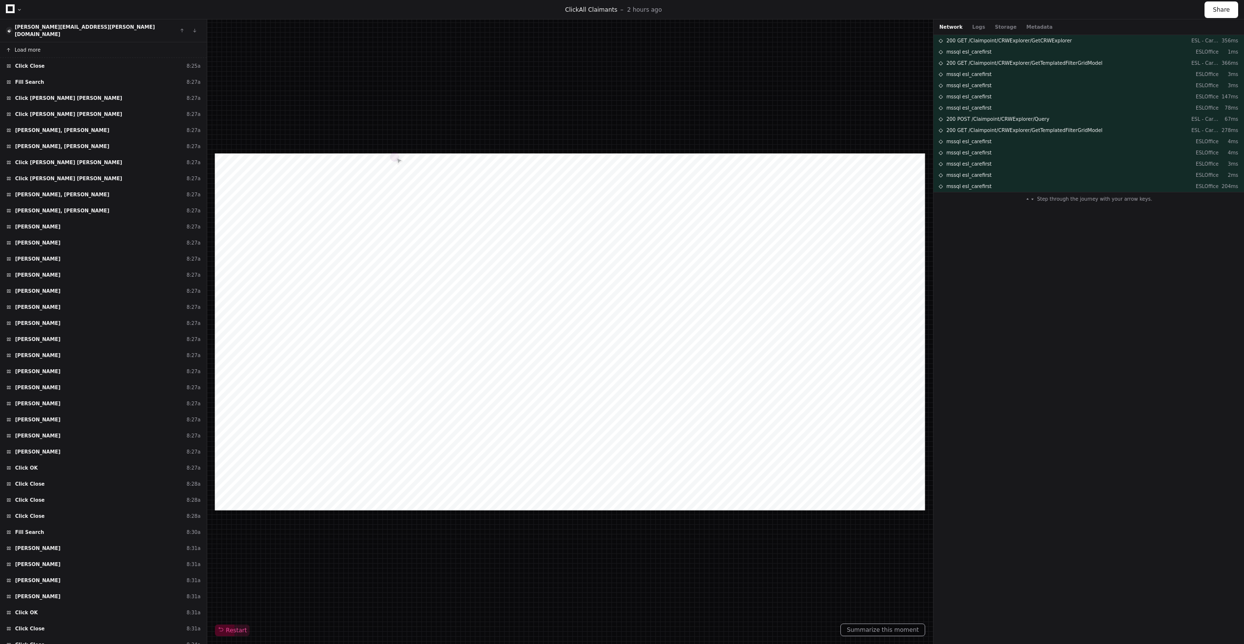
click at [162, 42] on button "Load more" at bounding box center [103, 50] width 207 height 16
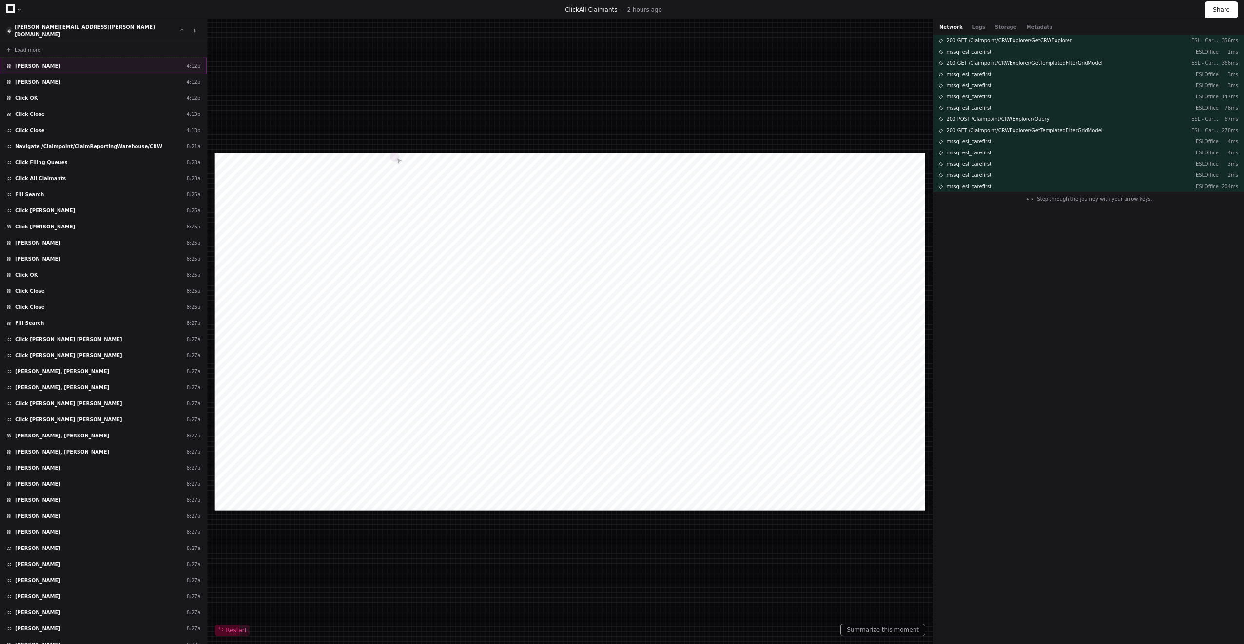
click at [162, 58] on div "Click Garay, Juan 4:12p" at bounding box center [103, 66] width 207 height 16
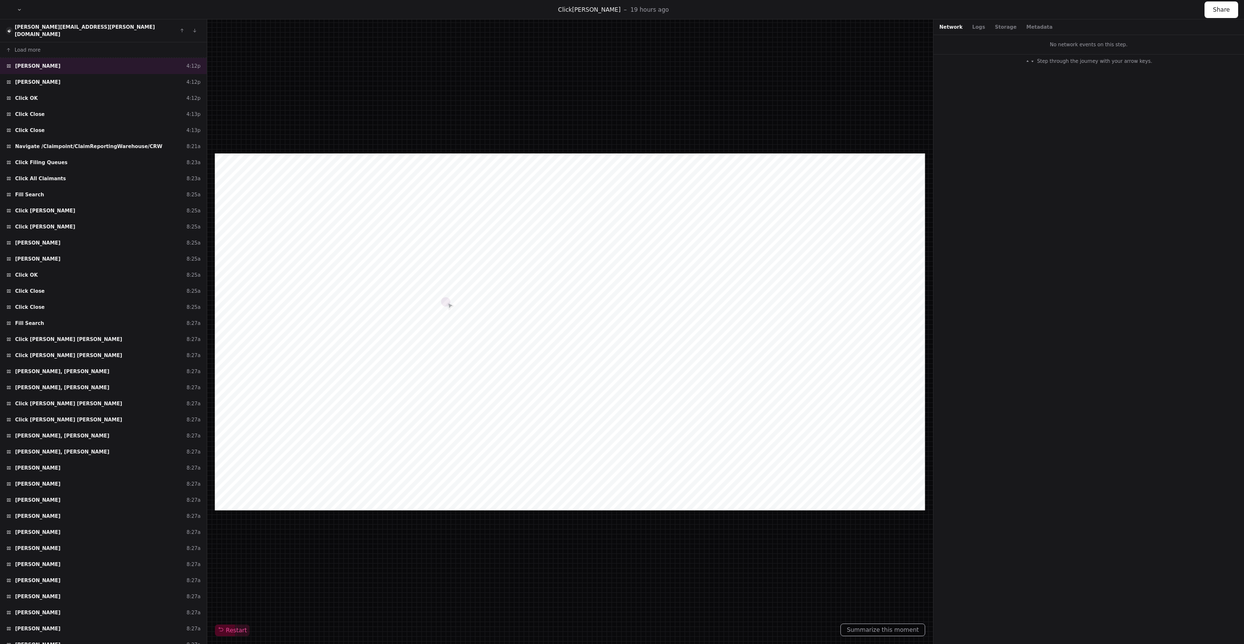
click at [967, 36] on div "No network events on this step." at bounding box center [1088, 44] width 310 height 19
click at [969, 32] on div "Network Logs Storage Metadata" at bounding box center [1088, 27] width 310 height 16
click at [971, 31] on div "Network Logs Storage Metadata" at bounding box center [1088, 27] width 310 height 16
click at [973, 29] on button "Logs" at bounding box center [978, 26] width 13 height 7
click at [999, 24] on button "Storage" at bounding box center [1005, 26] width 21 height 7
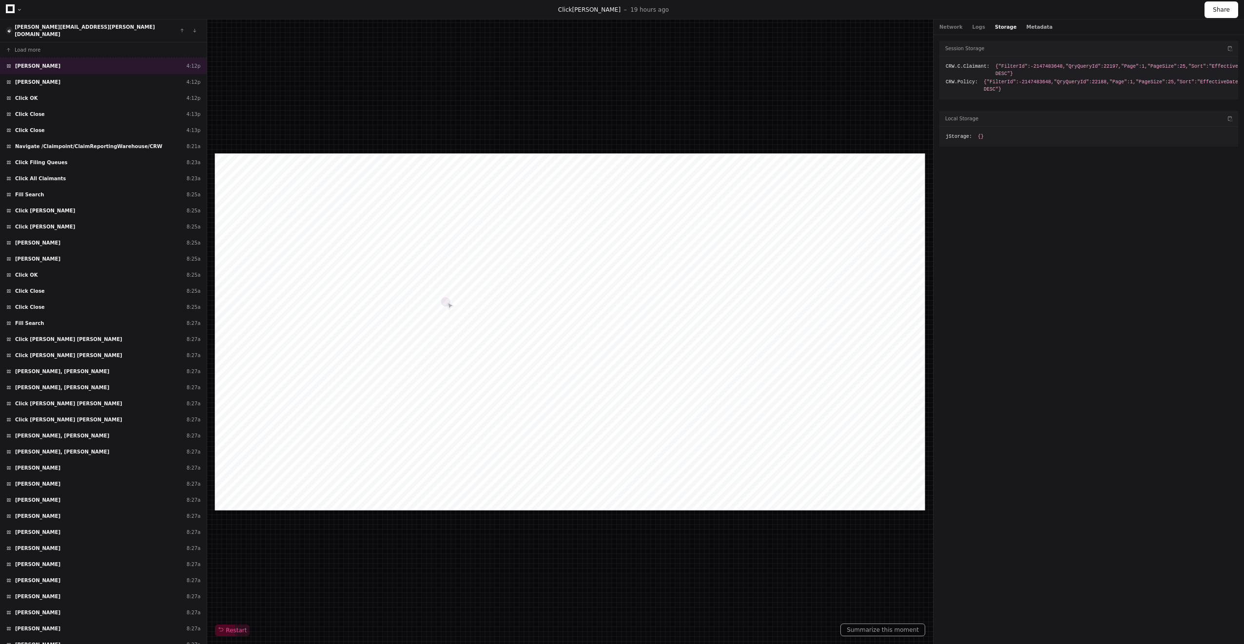
click at [1026, 25] on button "Metadata" at bounding box center [1039, 26] width 26 height 7
